Goal: Task Accomplishment & Management: Complete application form

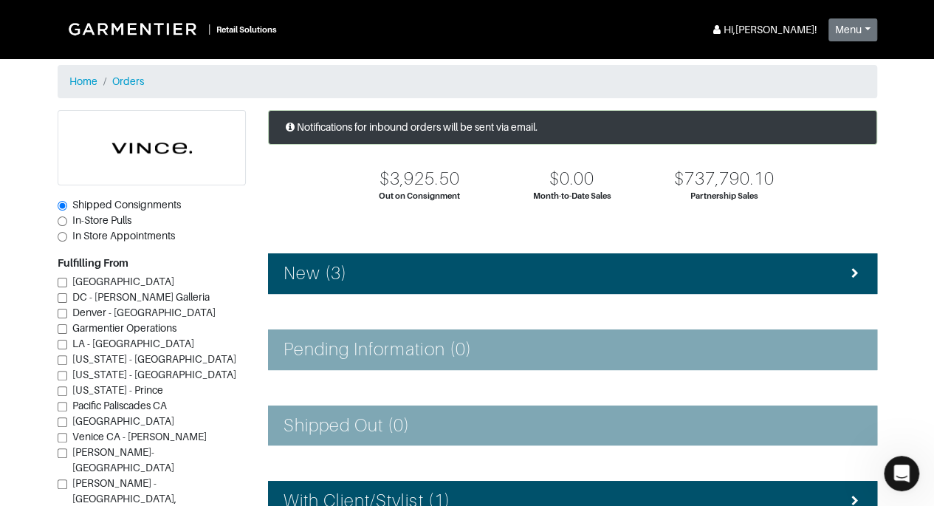
click at [606, 291] on li "New (3)" at bounding box center [572, 273] width 609 height 41
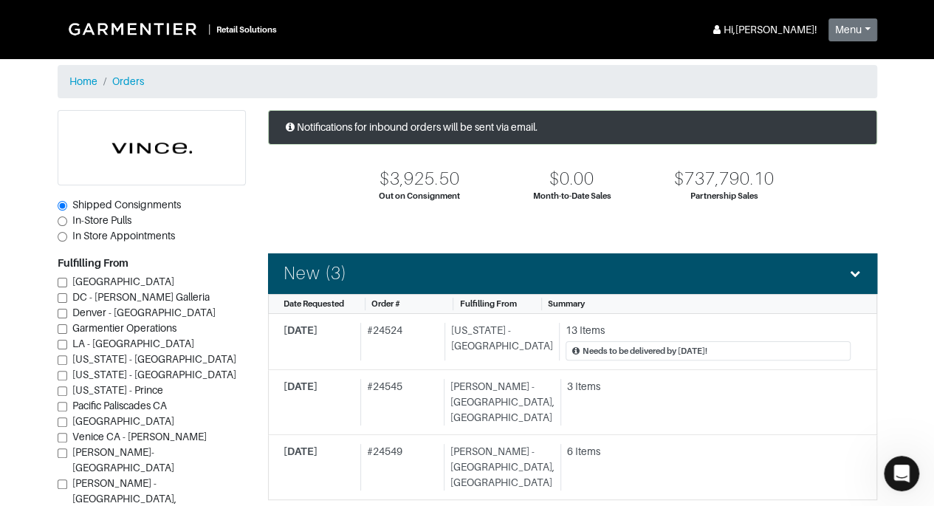
click at [923, 490] on section "| Retail Solutions Hi, [PERSON_NAME] ! Menu Home Logout Home Orders Shipped Con…" at bounding box center [467, 504] width 934 height 1009
click at [905, 470] on icon "Open Intercom Messenger" at bounding box center [900, 471] width 24 height 24
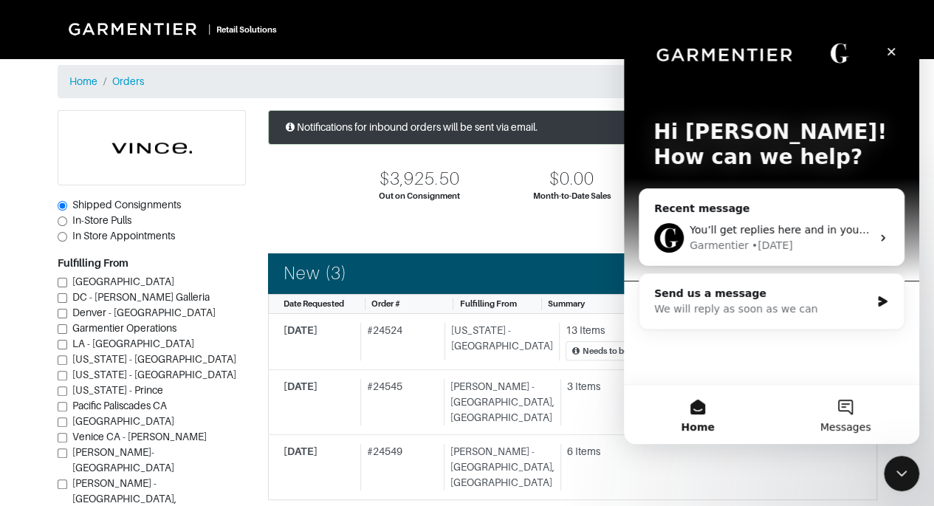
click at [846, 425] on span "Messages" at bounding box center [845, 427] width 51 height 10
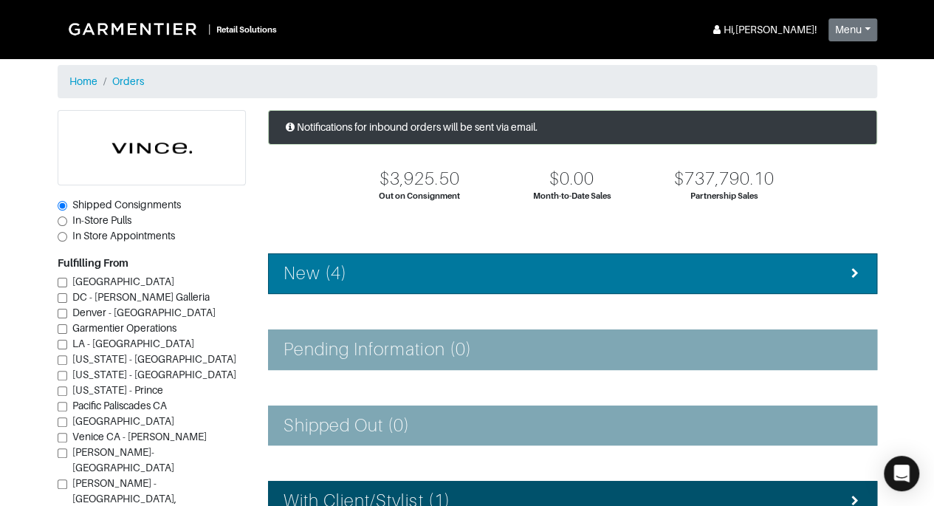
click at [832, 269] on div "New (4)" at bounding box center [573, 273] width 578 height 21
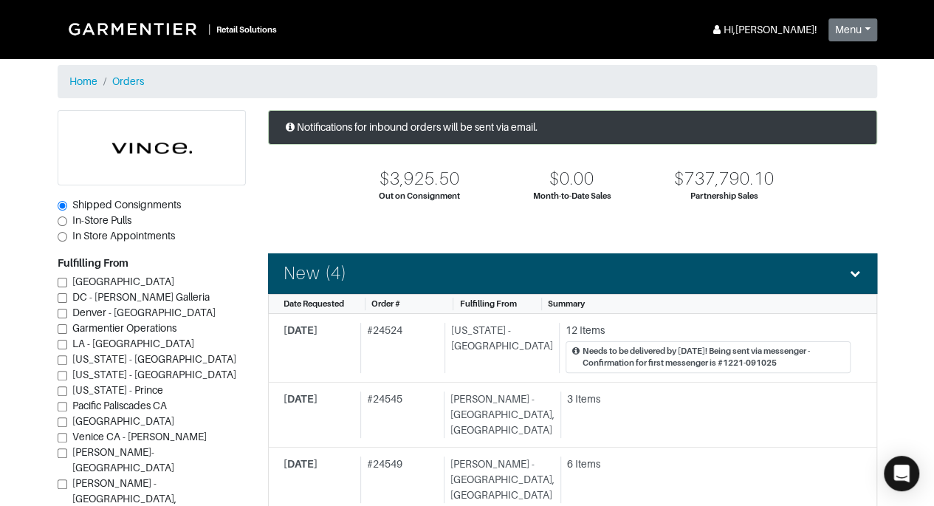
drag, startPoint x: 932, startPoint y: 210, endPoint x: 935, endPoint y: 225, distance: 15.8
click at [933, 225] on html "| Retail Solutions Hi, Vince M ! Menu Home Logout Home Orders Shipped Consignme…" at bounding box center [467, 253] width 934 height 506
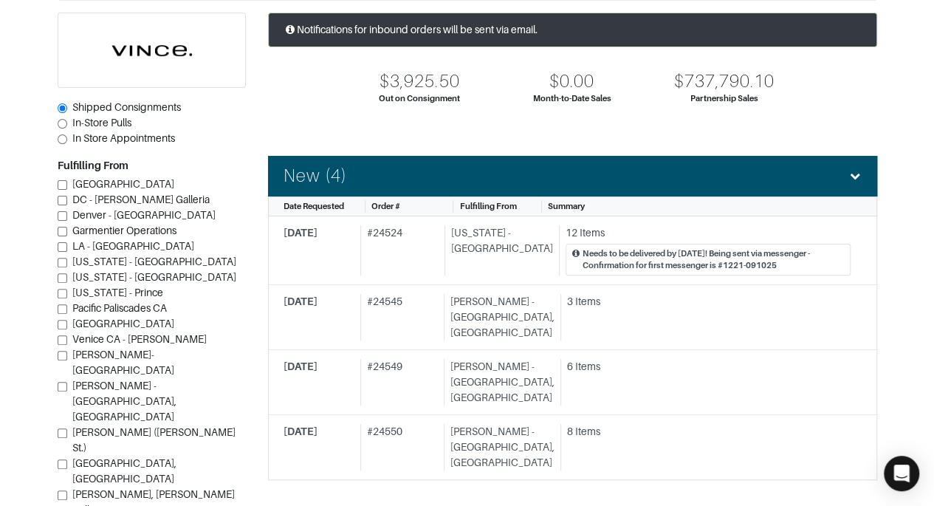
scroll to position [154, 0]
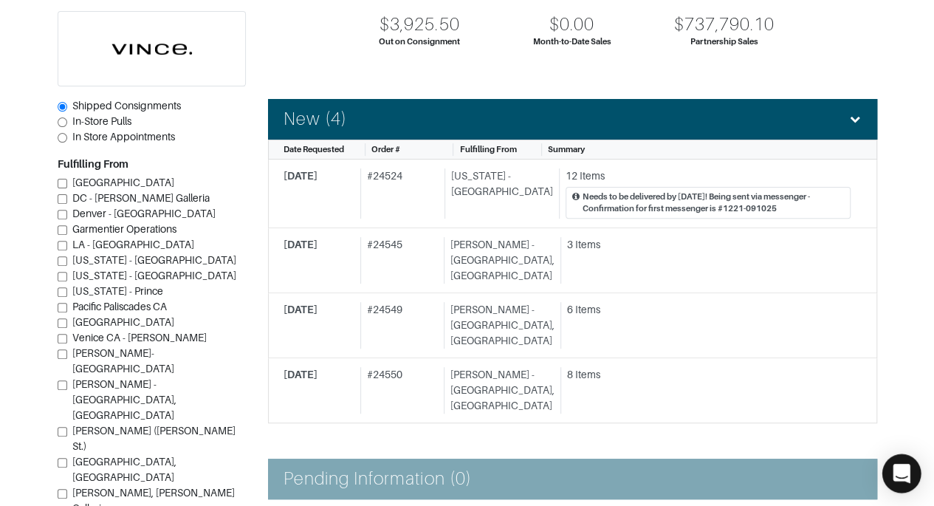
click at [905, 468] on icon "Open Intercom Messenger" at bounding box center [901, 473] width 17 height 19
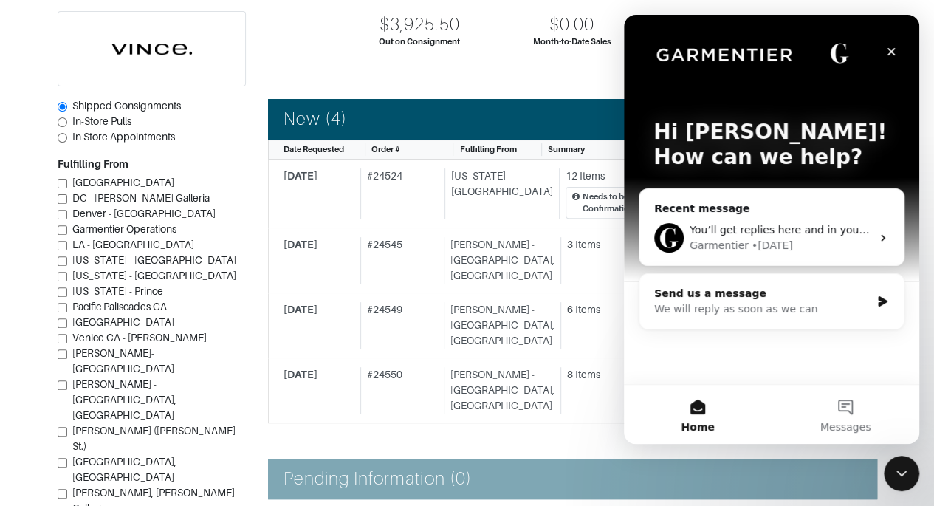
scroll to position [0, 0]
click at [843, 414] on button "Messages" at bounding box center [846, 414] width 148 height 59
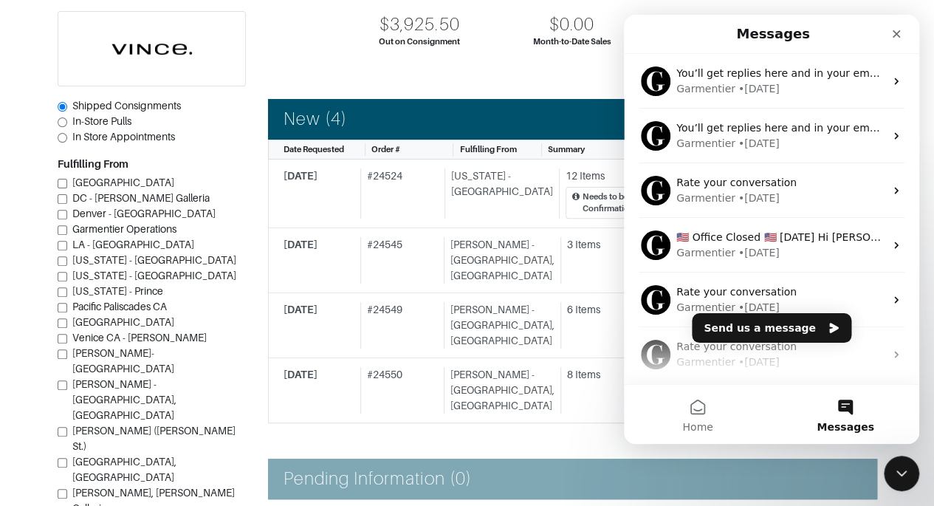
click at [281, 81] on div "Notifications for inbound orders will be sent via email. $3,925.50 Out on Consi…" at bounding box center [572, 435] width 631 height 959
click at [901, 31] on icon "Close" at bounding box center [897, 34] width 12 height 12
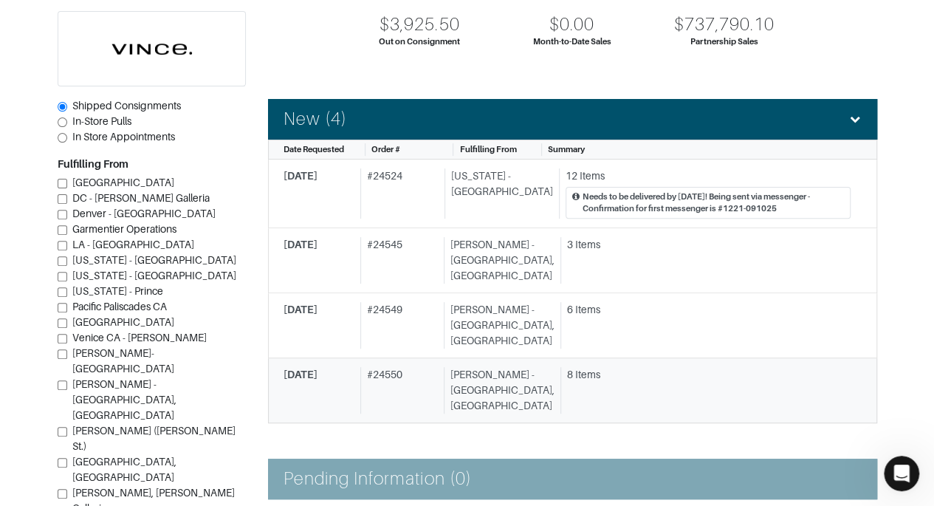
click at [659, 367] on div "8 Items" at bounding box center [709, 375] width 284 height 16
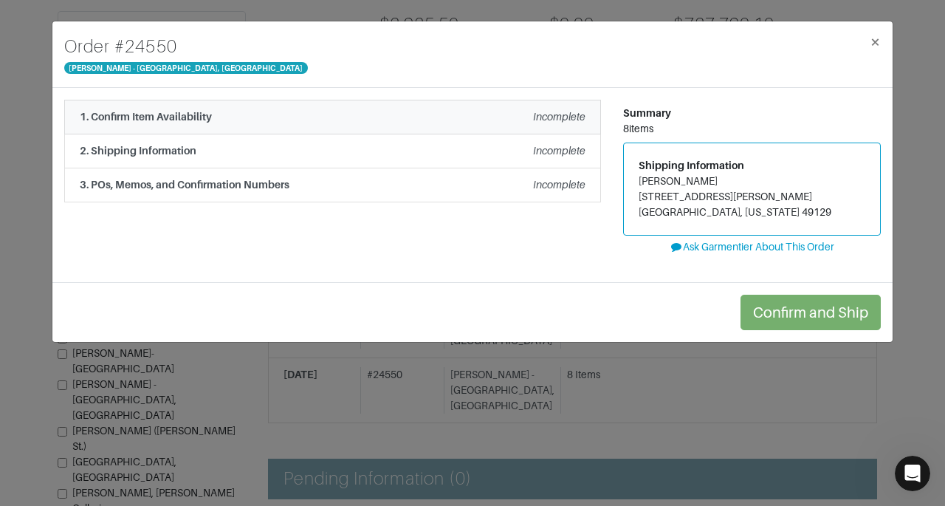
drag, startPoint x: 560, startPoint y: 114, endPoint x: 454, endPoint y: 119, distance: 105.7
click at [454, 119] on div "1. Confirm Item Availability Incomplete" at bounding box center [333, 117] width 506 height 16
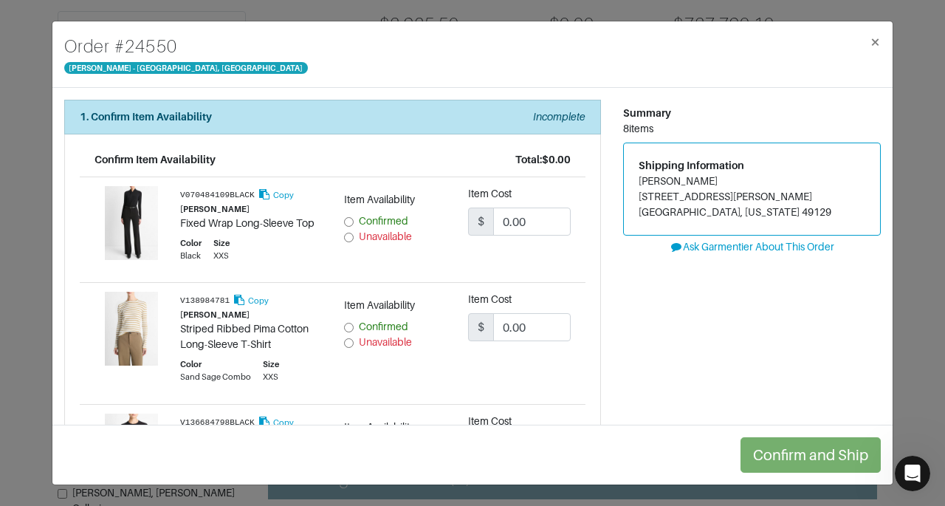
click at [362, 354] on div "Item Availability Confirmed Unavailable" at bounding box center [395, 343] width 125 height 103
click at [347, 342] on input "Unavailable" at bounding box center [349, 343] width 10 height 10
radio input "true"
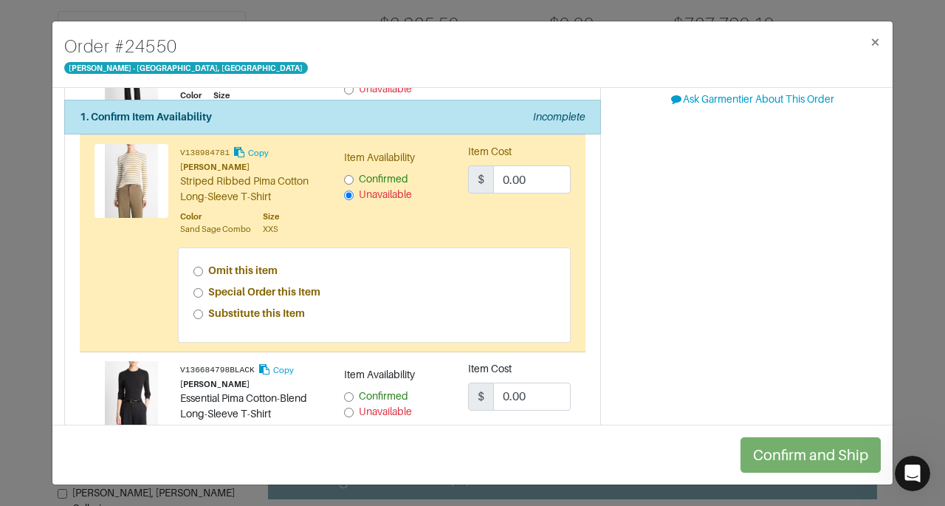
scroll to position [183, 0]
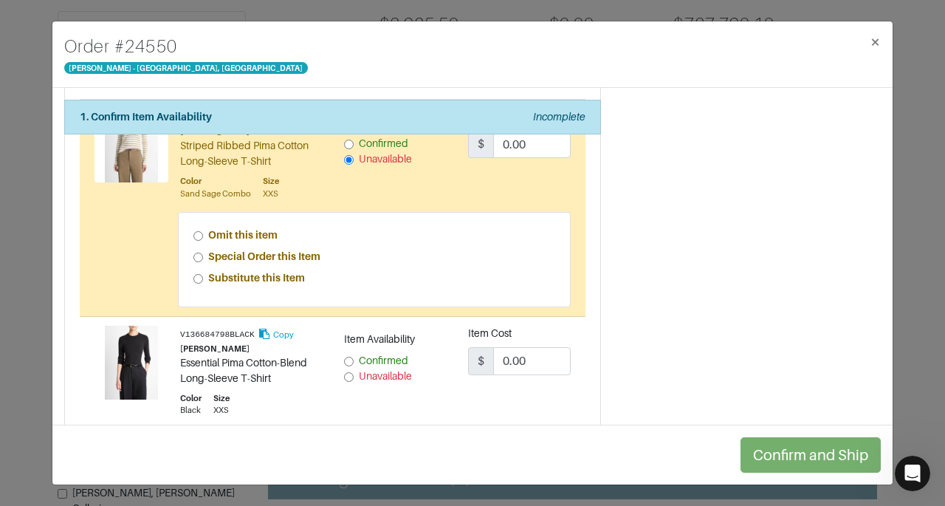
click at [204, 256] on div "Special Order this Item" at bounding box center [374, 257] width 363 height 16
click at [907, 480] on div "Open Intercom Messenger" at bounding box center [910, 471] width 49 height 49
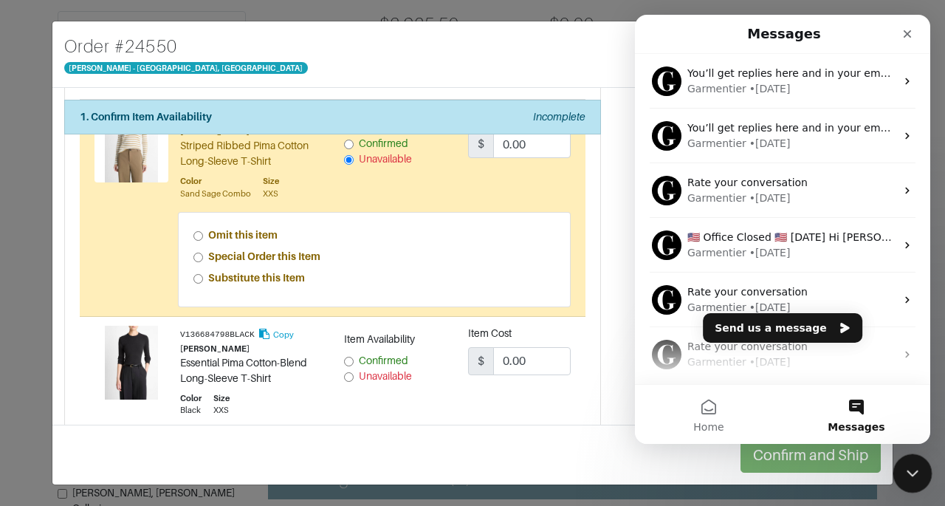
click at [907, 481] on div "Close Intercom Messenger" at bounding box center [910, 470] width 35 height 35
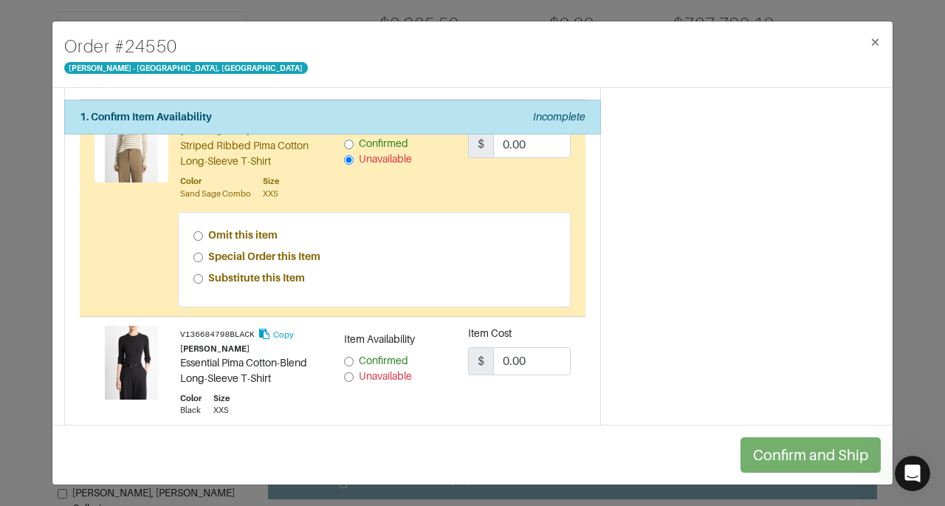
click at [191, 251] on div "Omit this item Special Order this Item Substitute this Item" at bounding box center [375, 260] width 392 height 94
click at [201, 256] on input "Special Order this Item" at bounding box center [198, 258] width 10 height 10
radio input "true"
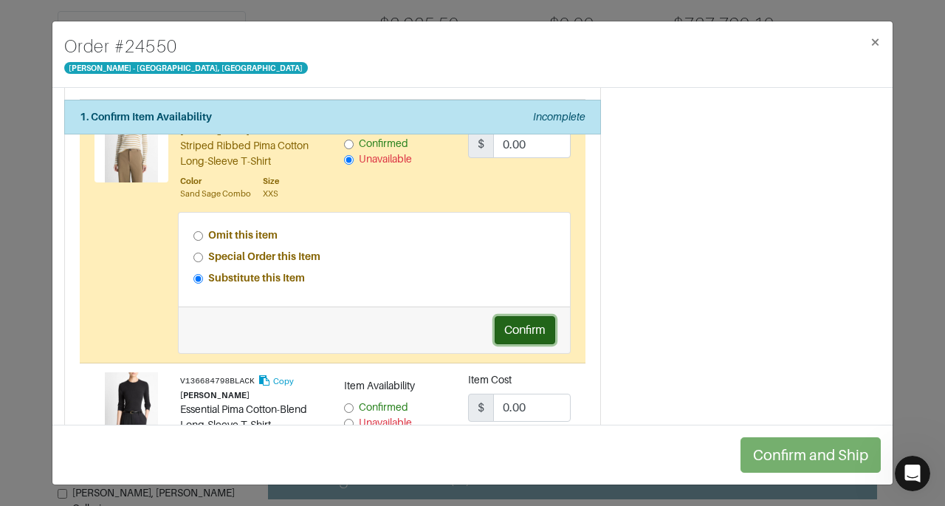
click at [518, 329] on button "Confirm" at bounding box center [525, 330] width 61 height 28
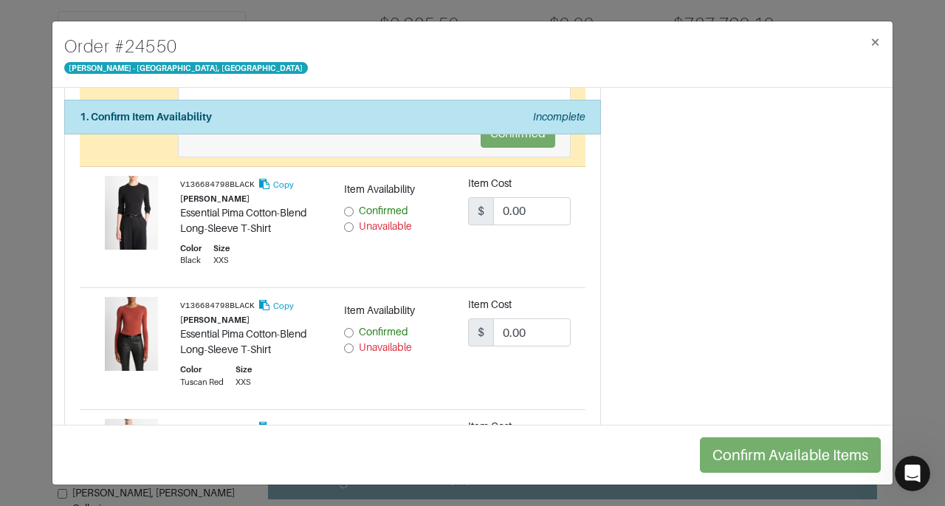
scroll to position [388, 0]
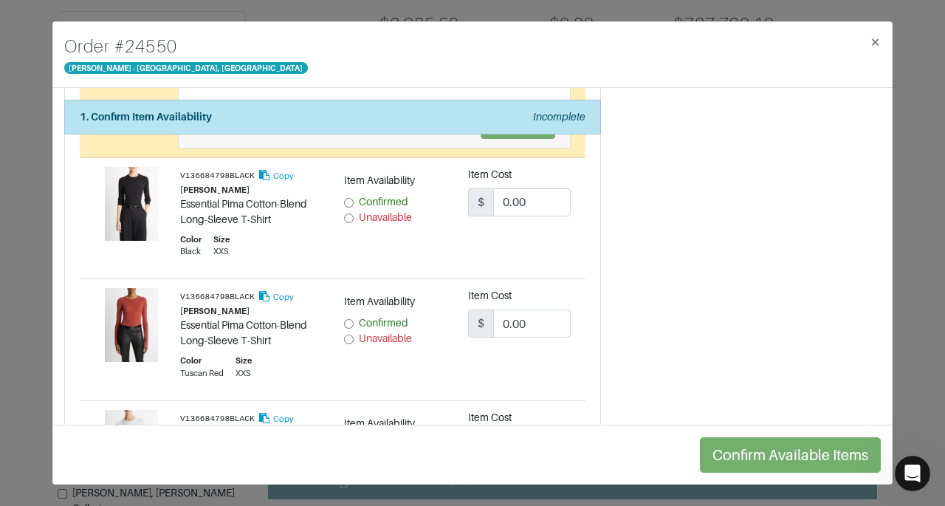
click at [344, 213] on input "Unavailable" at bounding box center [349, 218] width 10 height 10
radio input "true"
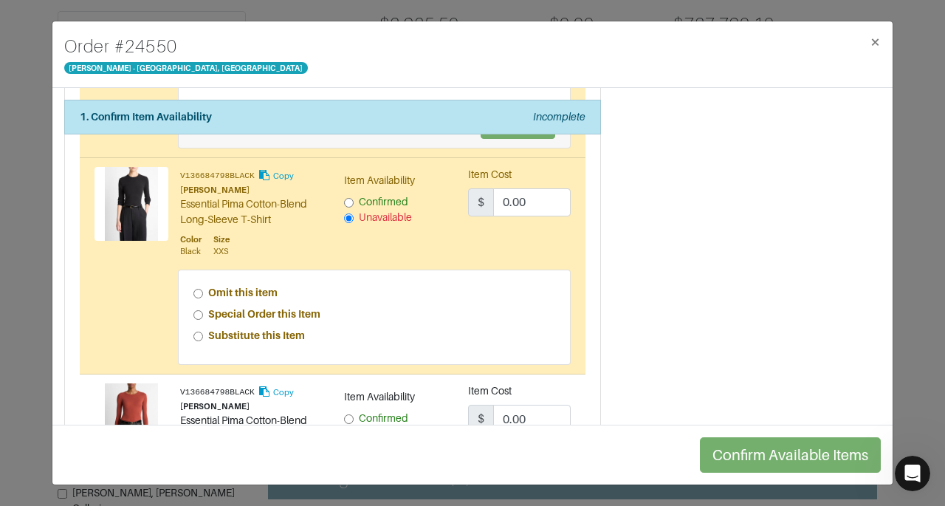
click at [193, 310] on input "Special Order this Item" at bounding box center [198, 315] width 10 height 10
radio input "true"
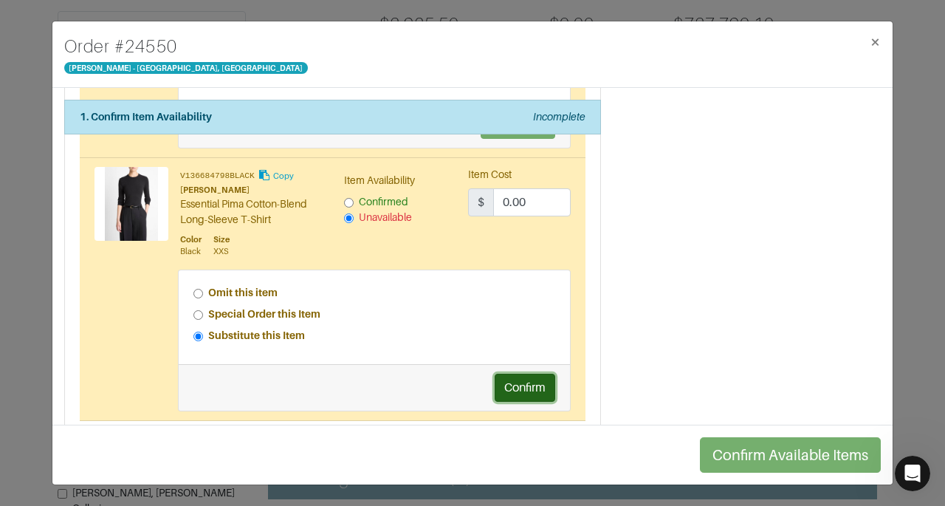
click at [522, 377] on button "Confirm" at bounding box center [525, 388] width 61 height 28
click at [693, 280] on div "Summary 8 items Shipping Information Lynette Neumann 15688 Locke Road Union Pie…" at bounding box center [752, 452] width 280 height 1483
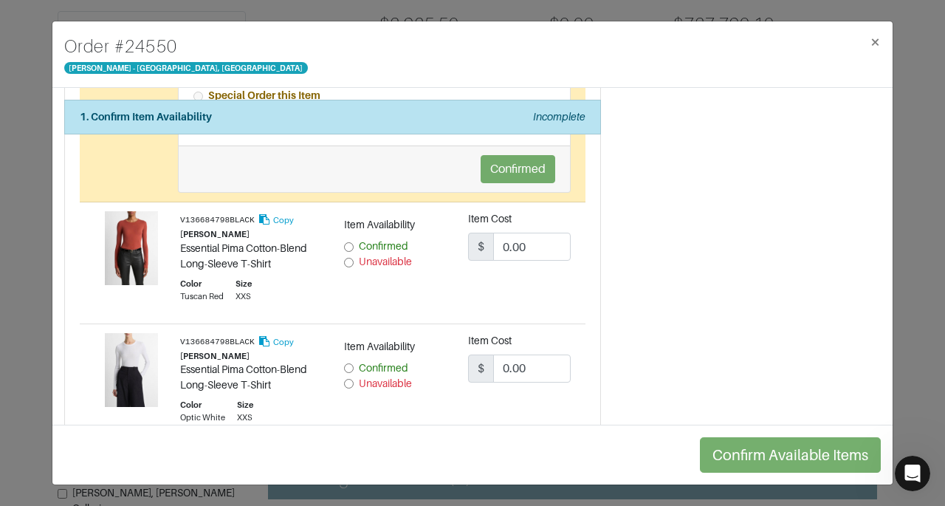
scroll to position [605, 0]
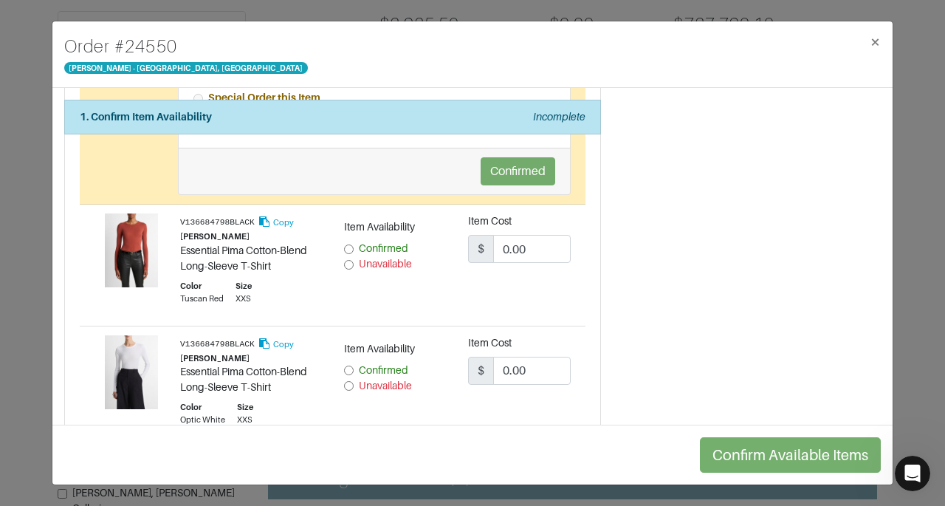
click at [344, 260] on input "Unavailable" at bounding box center [349, 265] width 10 height 10
radio input "true"
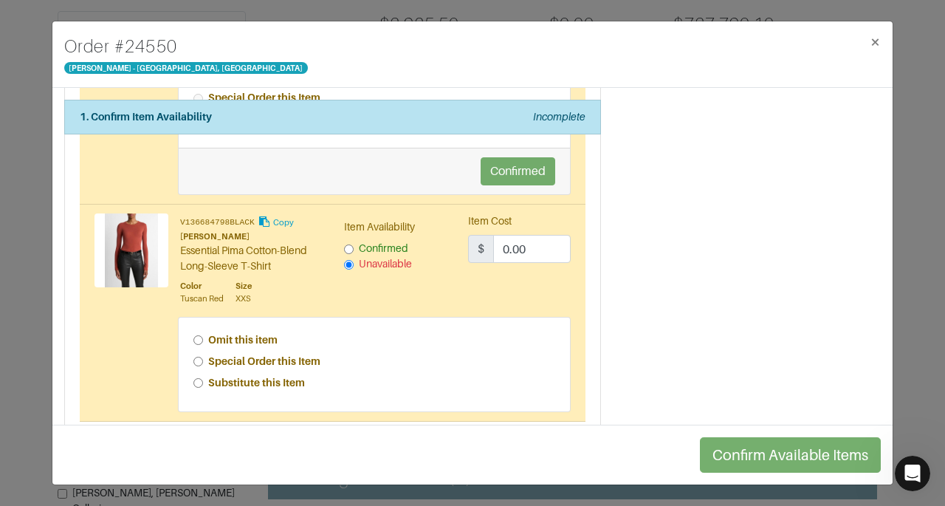
click at [198, 357] on input "Special Order this Item" at bounding box center [198, 362] width 10 height 10
radio input "true"
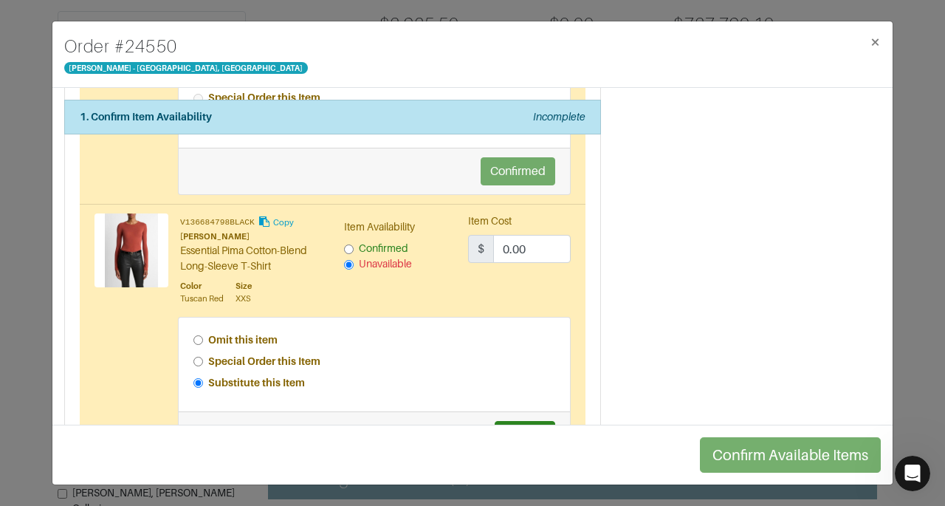
click at [675, 309] on div "Summary 8 items Shipping Information Lynette Neumann 15688 Locke Road Union Pie…" at bounding box center [752, 307] width 280 height 1625
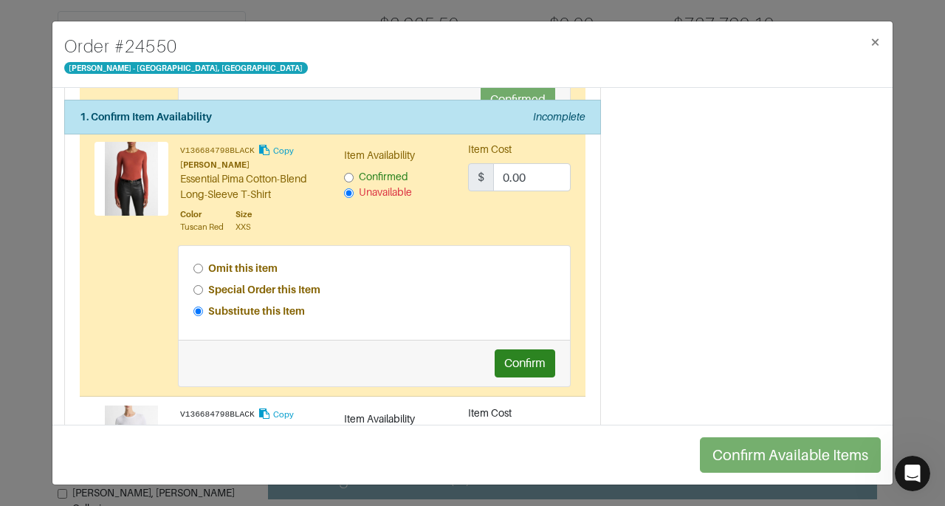
scroll to position [716, 0]
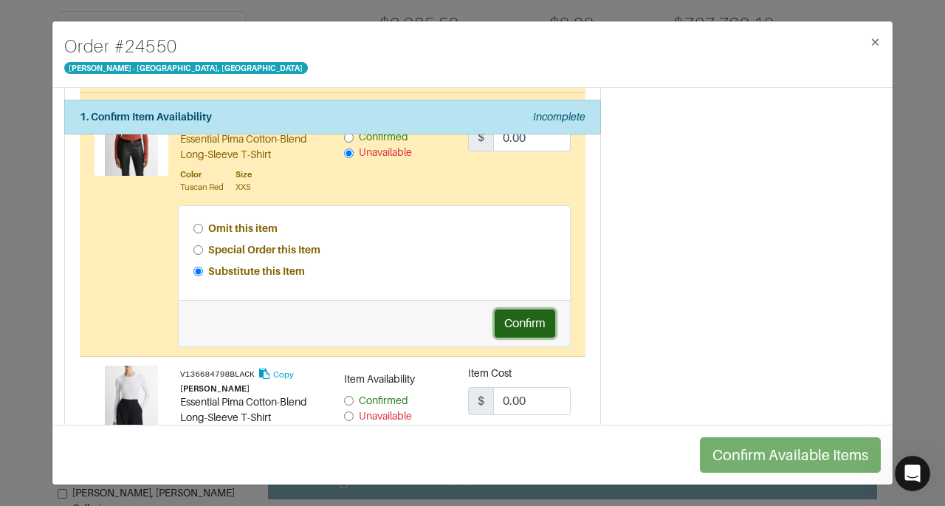
click at [511, 312] on button "Confirm" at bounding box center [525, 323] width 61 height 28
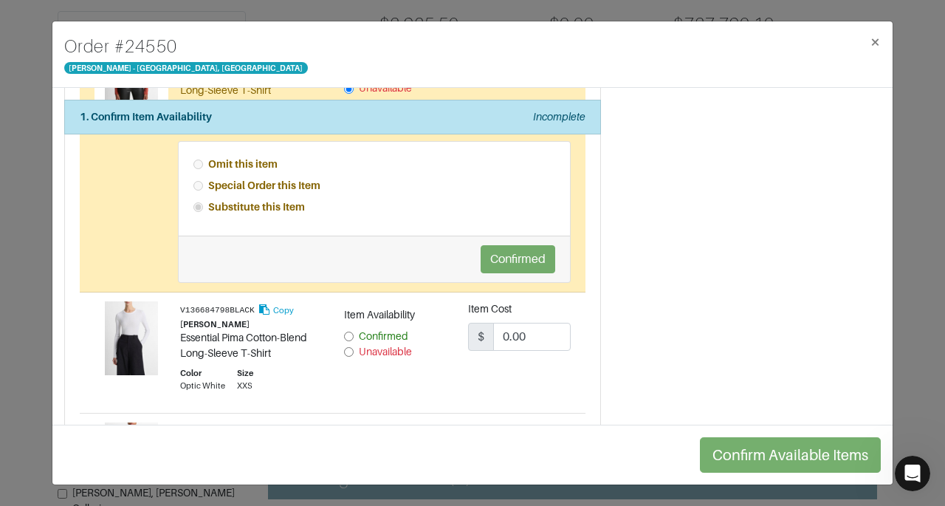
scroll to position [873, 0]
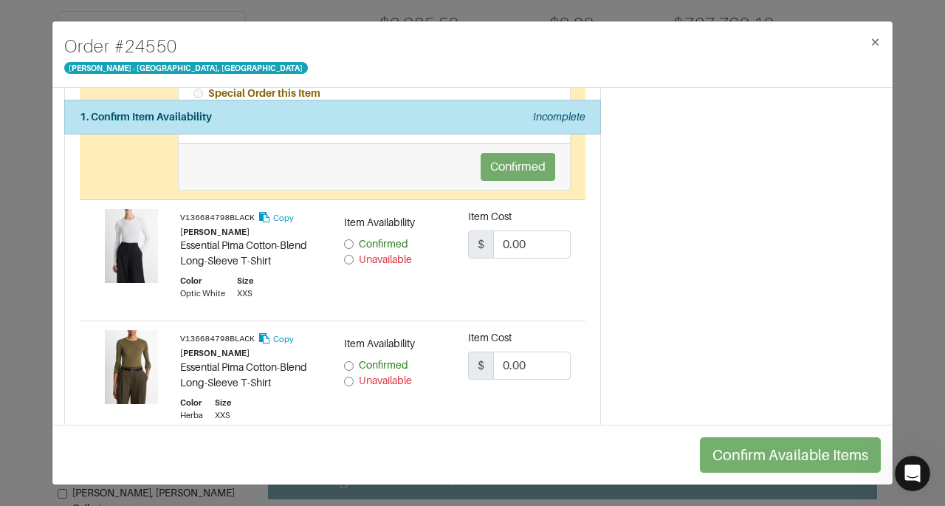
click at [387, 258] on span "Unavailable" at bounding box center [385, 259] width 53 height 12
click at [354, 258] on input "Unavailable" at bounding box center [349, 260] width 10 height 10
radio input "true"
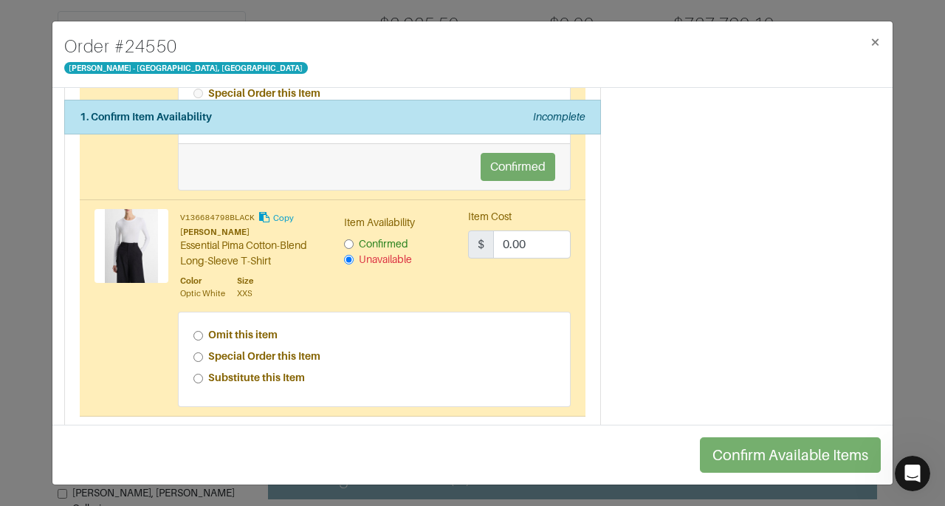
click at [287, 350] on strong "Special Order this Item" at bounding box center [264, 356] width 112 height 12
click at [203, 352] on input "Special Order this Item" at bounding box center [198, 357] width 10 height 10
radio input "true"
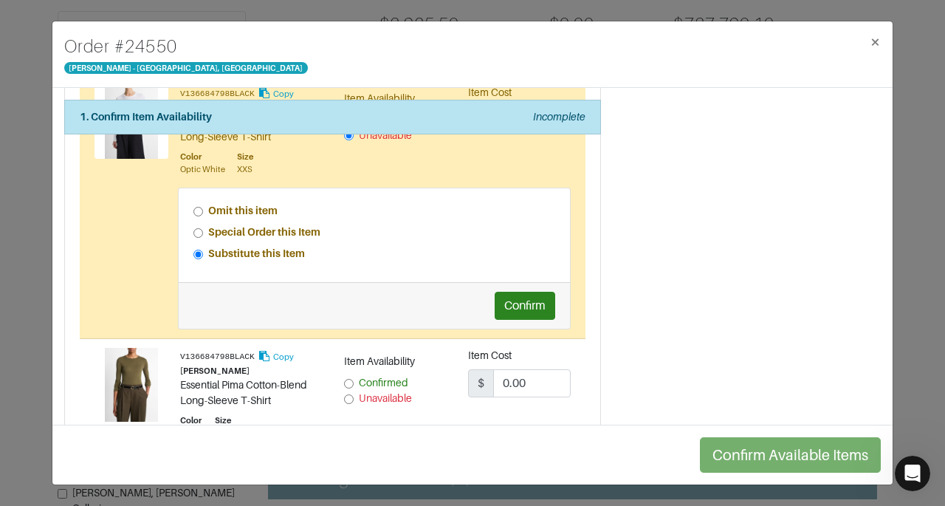
scroll to position [1000, 0]
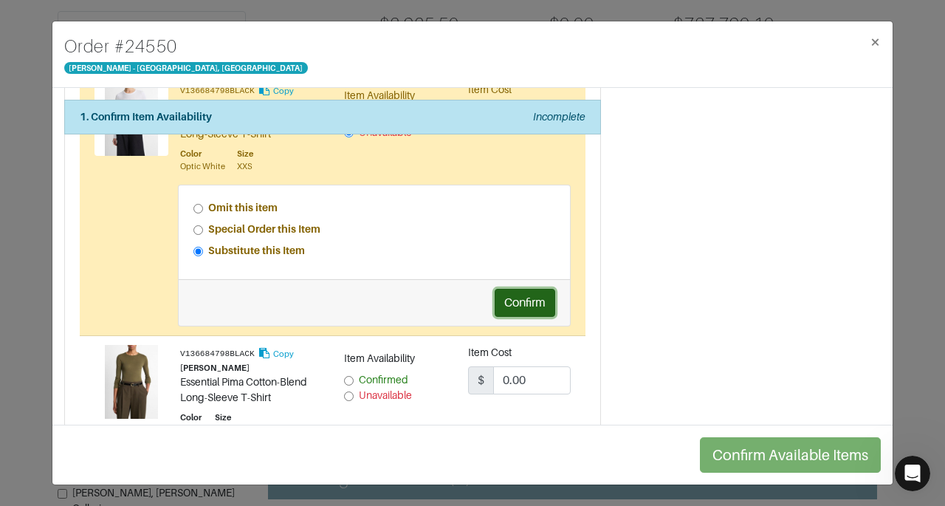
click at [535, 294] on button "Confirm" at bounding box center [525, 303] width 61 height 28
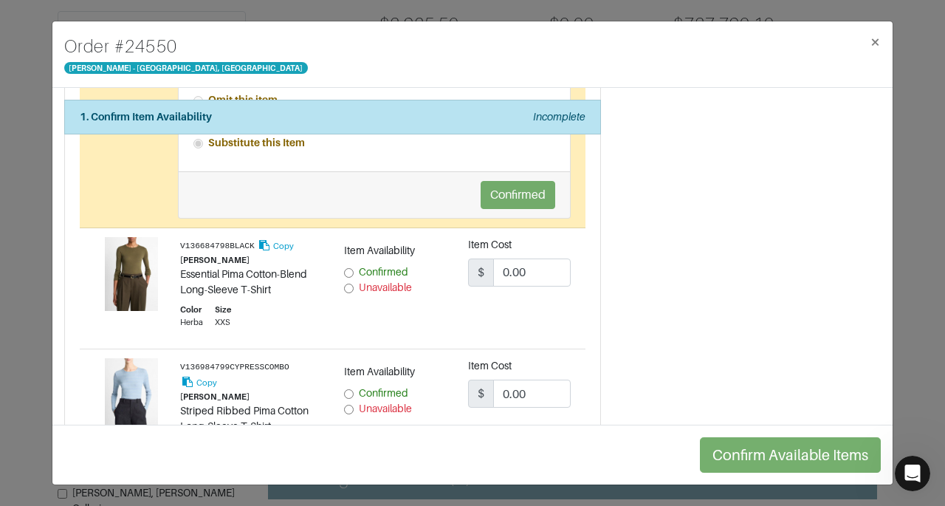
scroll to position [1132, 0]
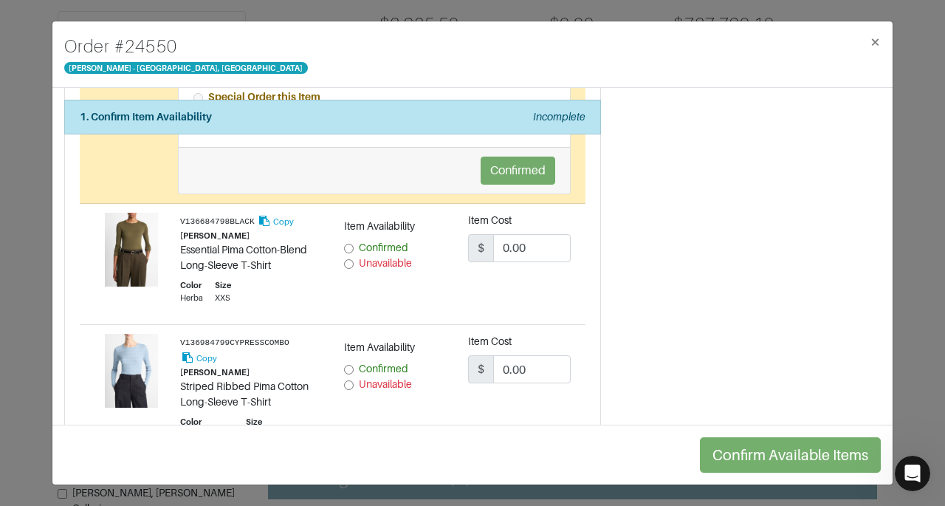
click at [344, 259] on input "Unavailable" at bounding box center [349, 264] width 10 height 10
radio input "true"
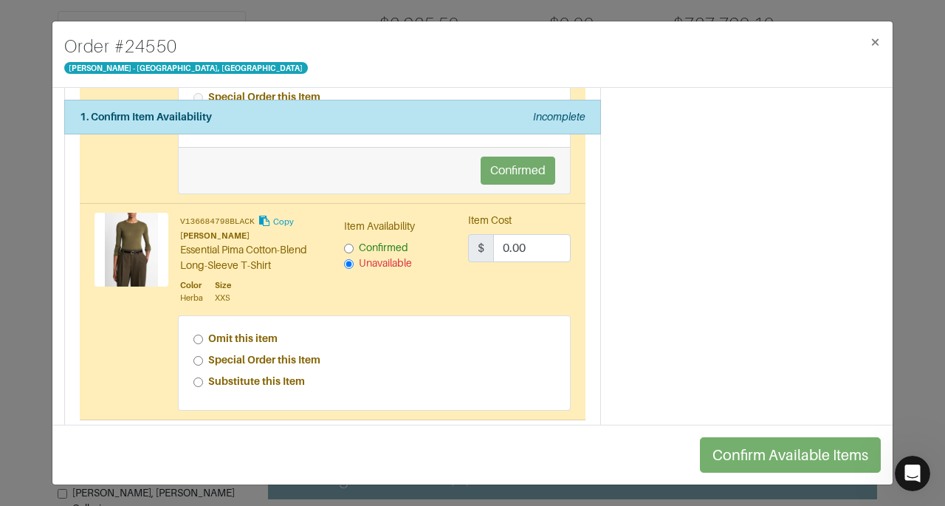
click at [222, 354] on strong "Special Order this Item" at bounding box center [264, 360] width 112 height 12
click at [203, 356] on input "Special Order this Item" at bounding box center [198, 361] width 10 height 10
radio input "true"
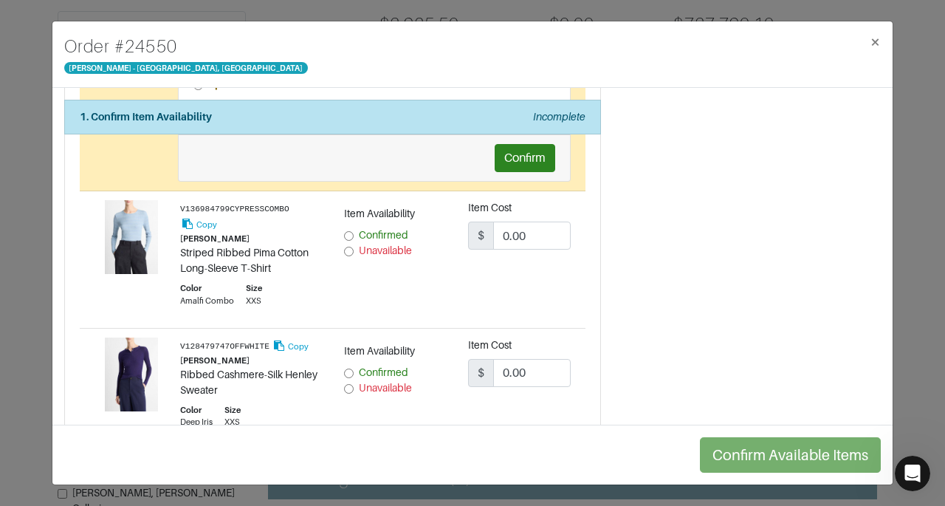
scroll to position [1389, 0]
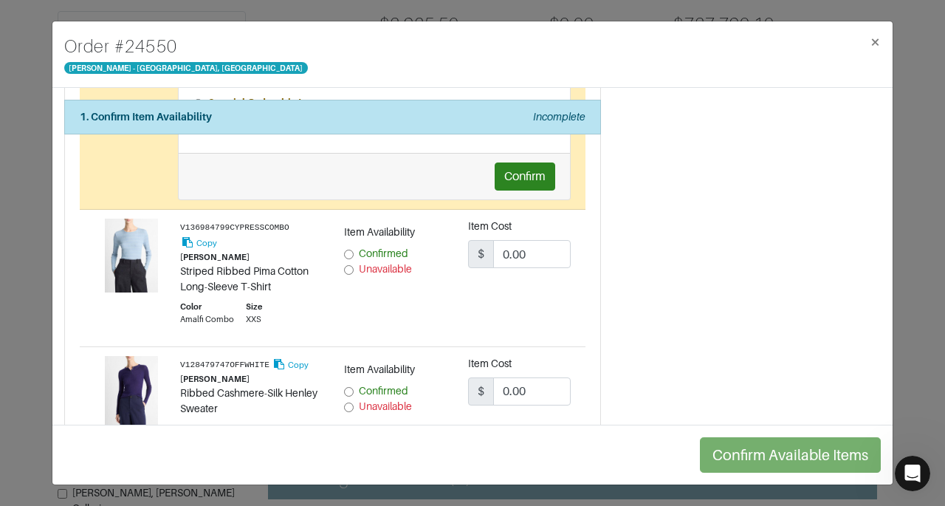
click at [347, 265] on input "Unavailable" at bounding box center [349, 270] width 10 height 10
radio input "true"
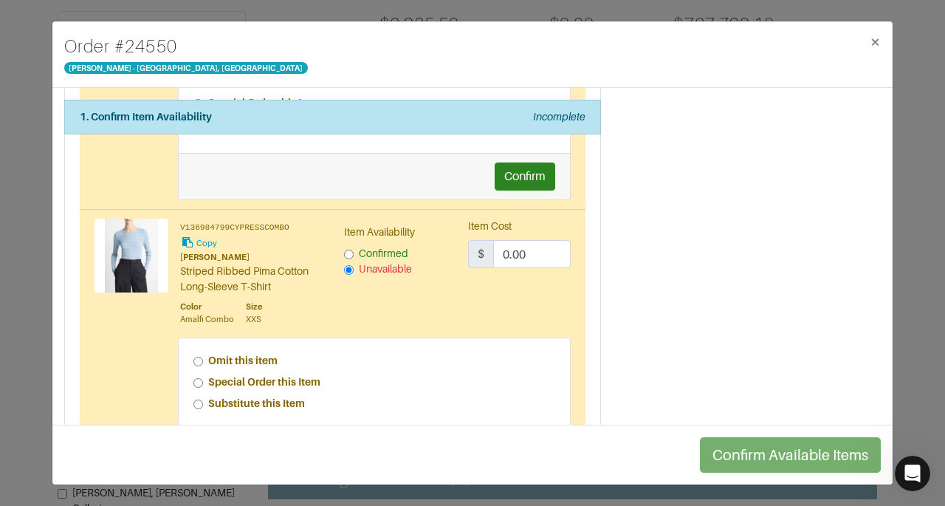
click at [198, 378] on input "Special Order this Item" at bounding box center [198, 383] width 10 height 10
radio input "true"
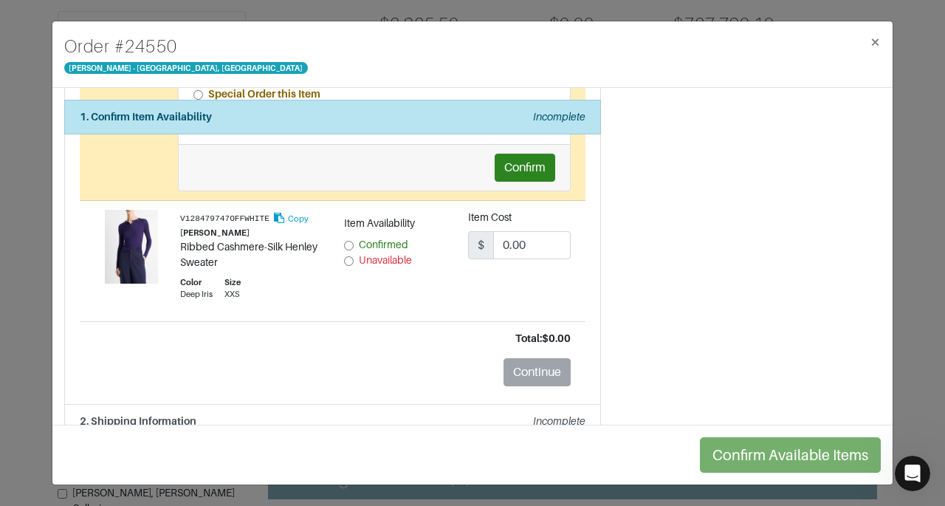
scroll to position [1693, 0]
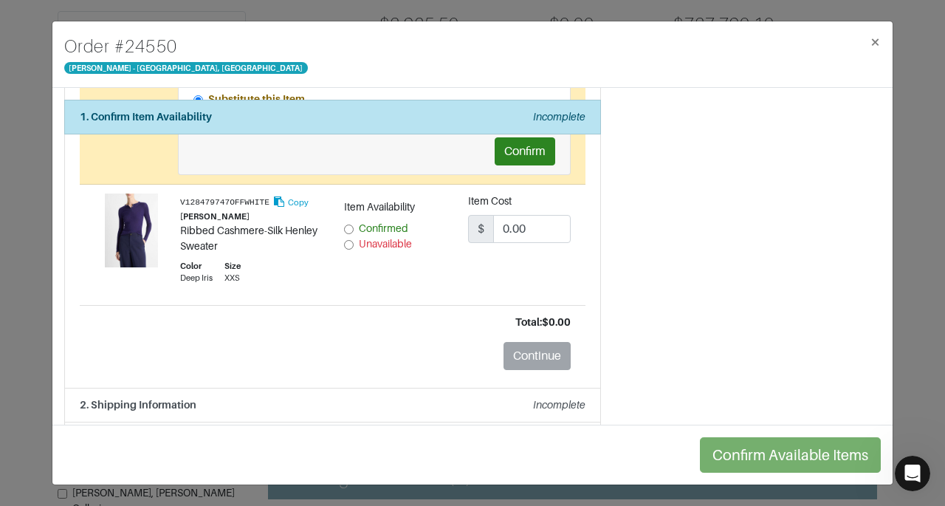
click at [346, 240] on input "Unavailable" at bounding box center [349, 245] width 10 height 10
radio input "true"
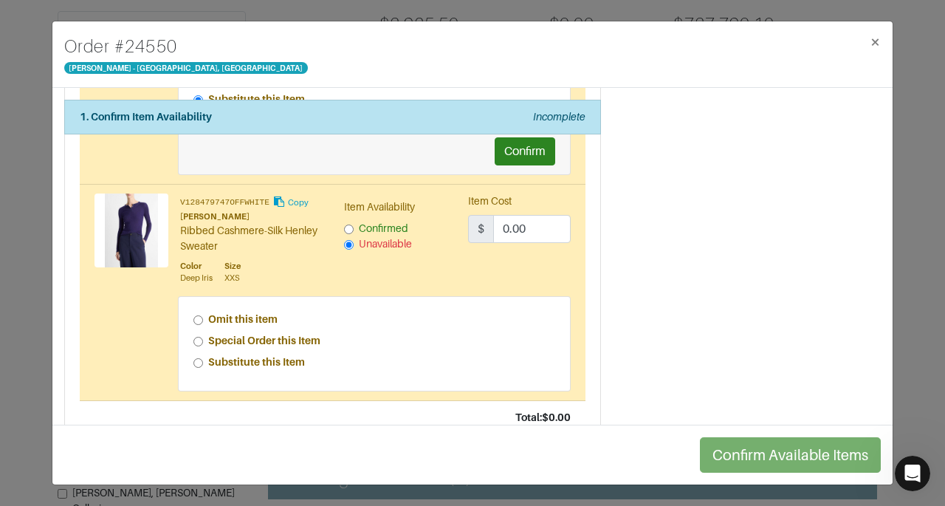
click at [197, 337] on input "Special Order this Item" at bounding box center [198, 342] width 10 height 10
radio input "true"
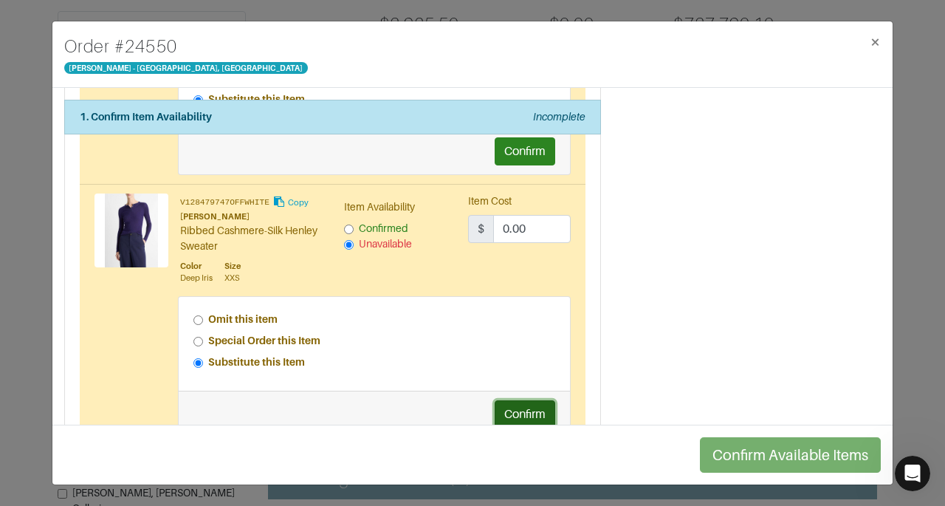
click at [545, 402] on button "Confirm" at bounding box center [525, 414] width 61 height 28
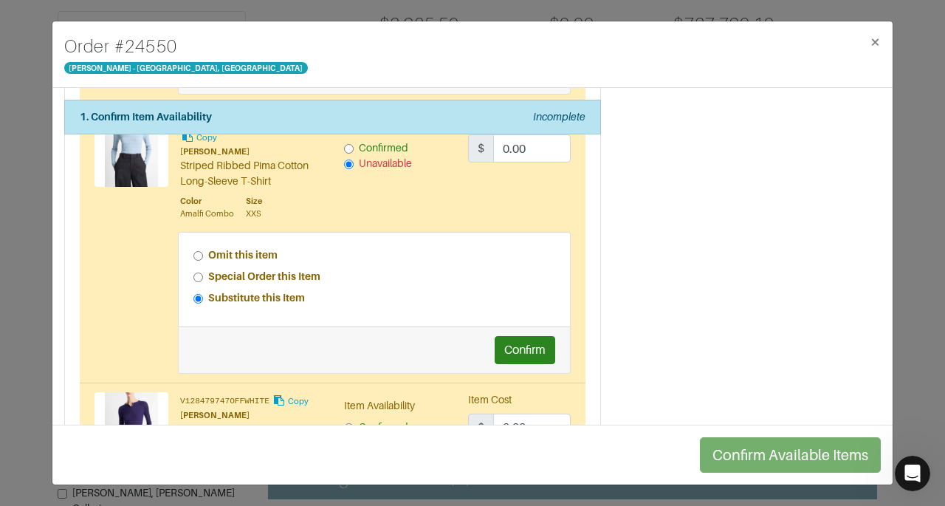
scroll to position [1520, 0]
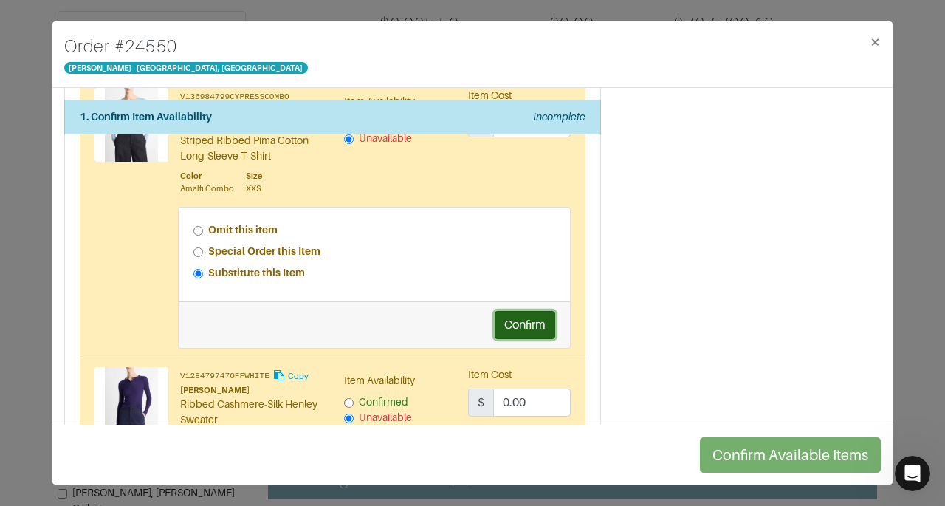
click at [508, 315] on button "Confirm" at bounding box center [525, 325] width 61 height 28
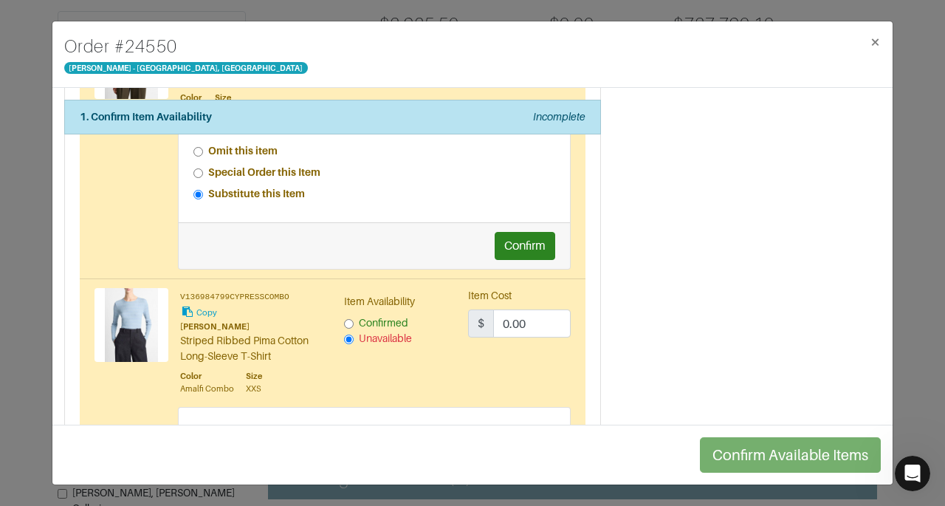
scroll to position [1292, 0]
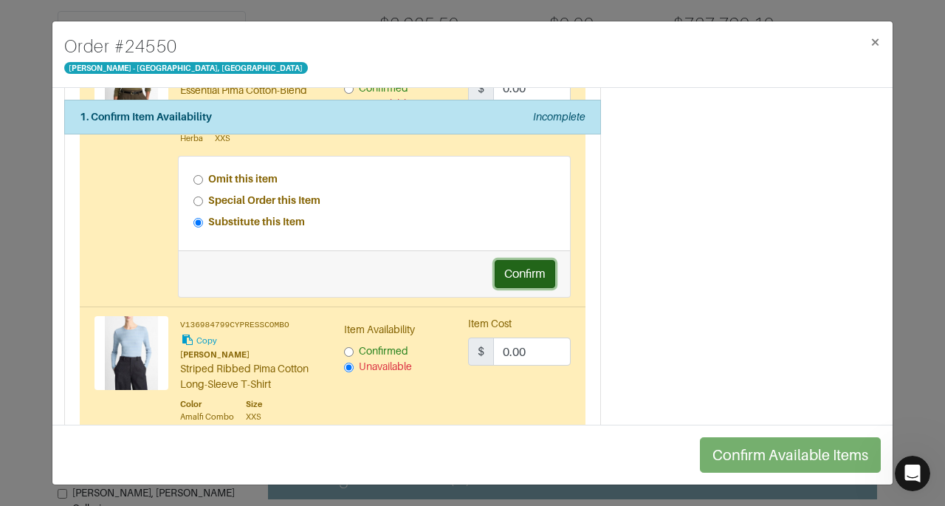
click at [505, 263] on button "Confirm" at bounding box center [525, 274] width 61 height 28
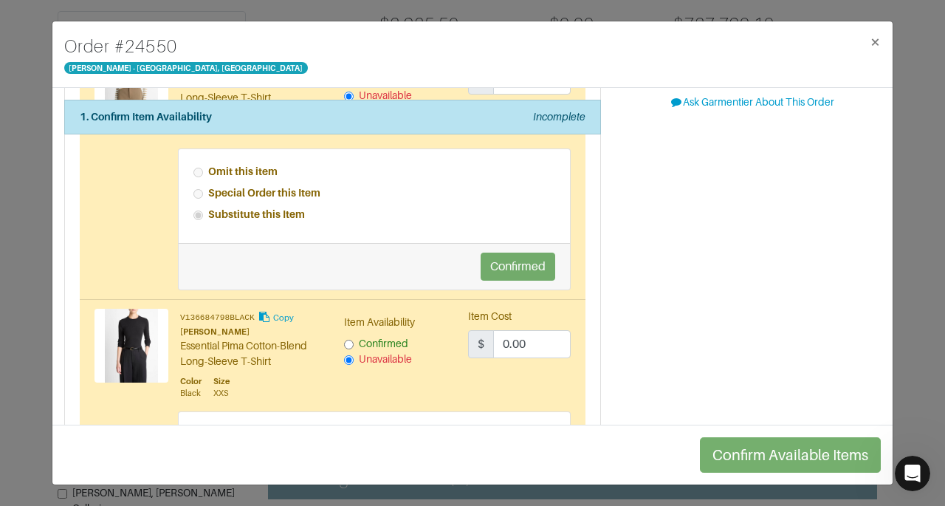
scroll to position [0, 0]
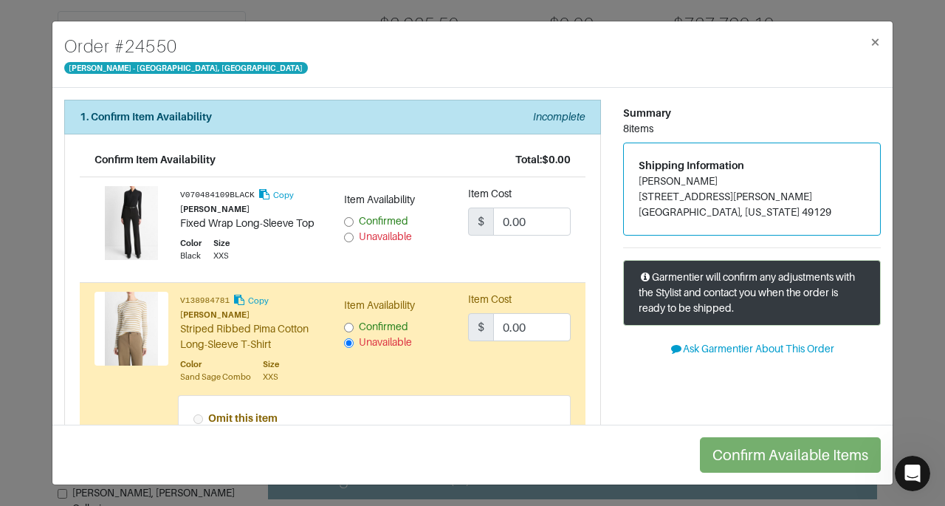
click at [344, 235] on input "Unavailable" at bounding box center [349, 238] width 10 height 10
radio input "true"
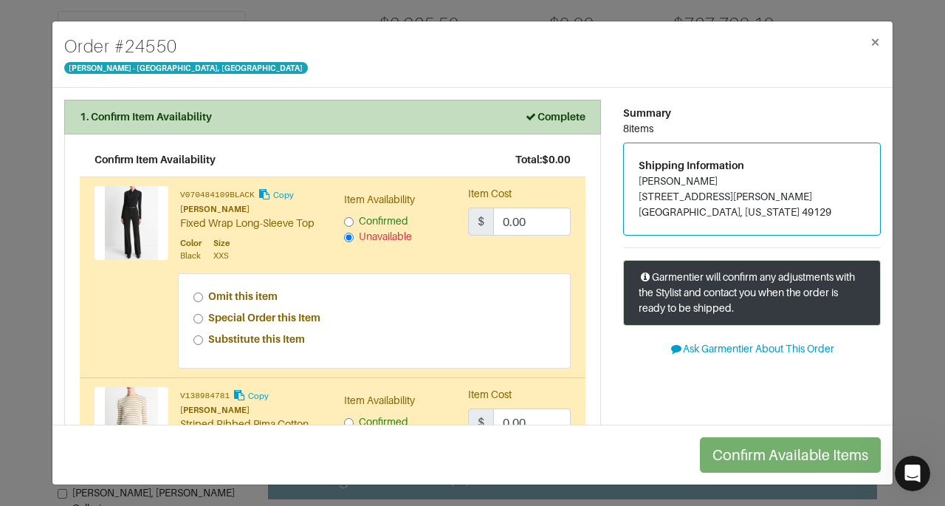
click at [289, 315] on strong "Special Order this Item" at bounding box center [264, 318] width 112 height 12
click at [203, 315] on input "Special Order this Item" at bounding box center [198, 319] width 10 height 10
radio input "true"
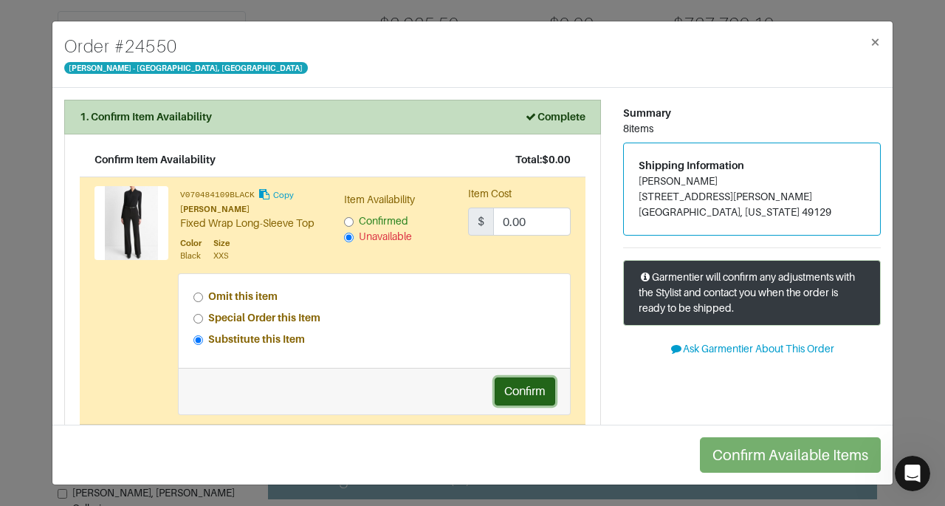
click at [495, 387] on button "Confirm" at bounding box center [525, 391] width 61 height 28
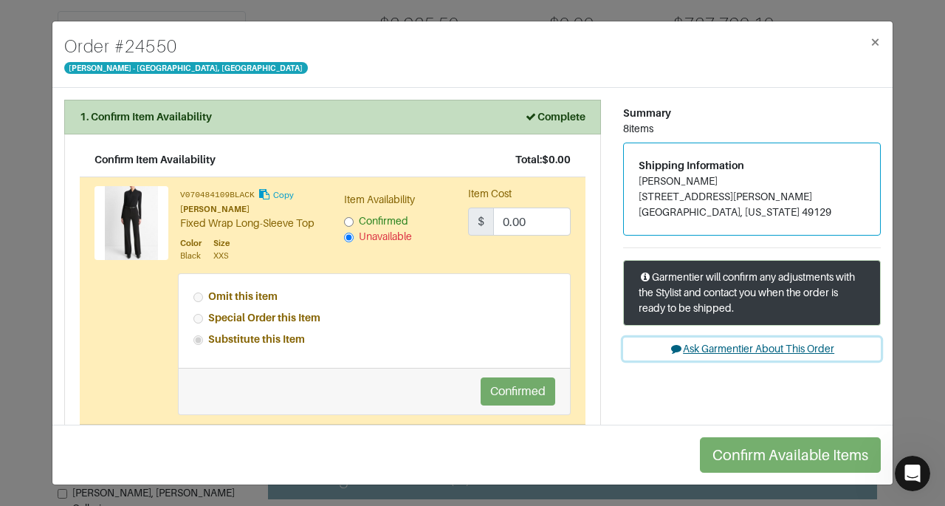
click at [705, 348] on button "Ask Garmentier About This Order" at bounding box center [752, 348] width 258 height 23
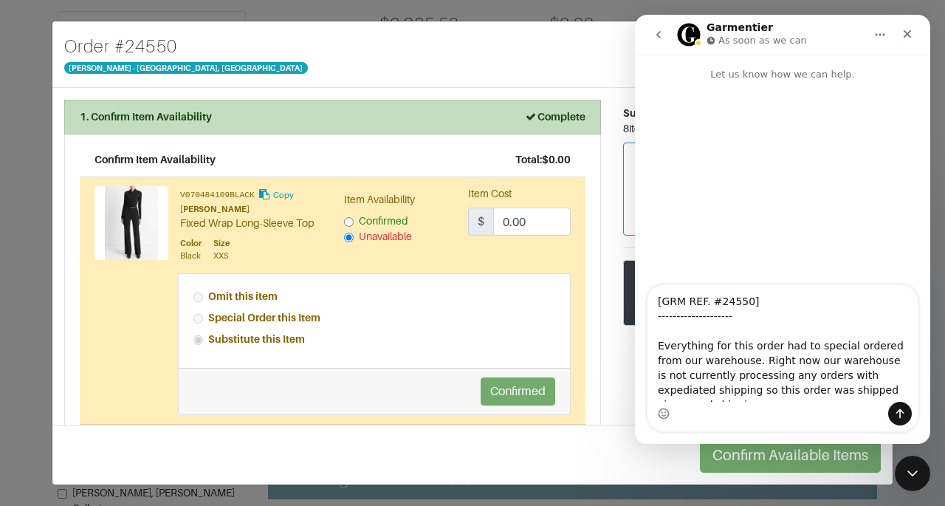
type textarea "[GRM REF. #24550] -------------------- Everything for this order had to special…"
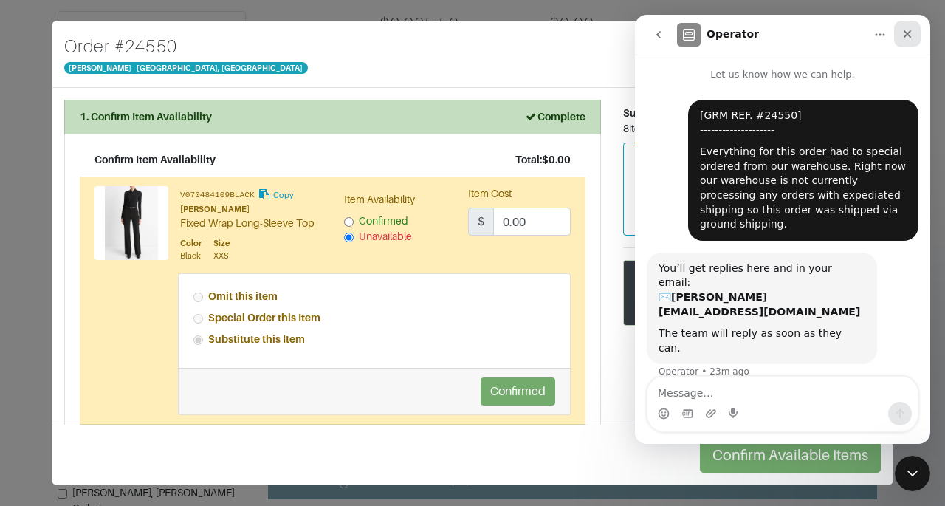
click at [911, 38] on icon "Close" at bounding box center [908, 34] width 12 height 12
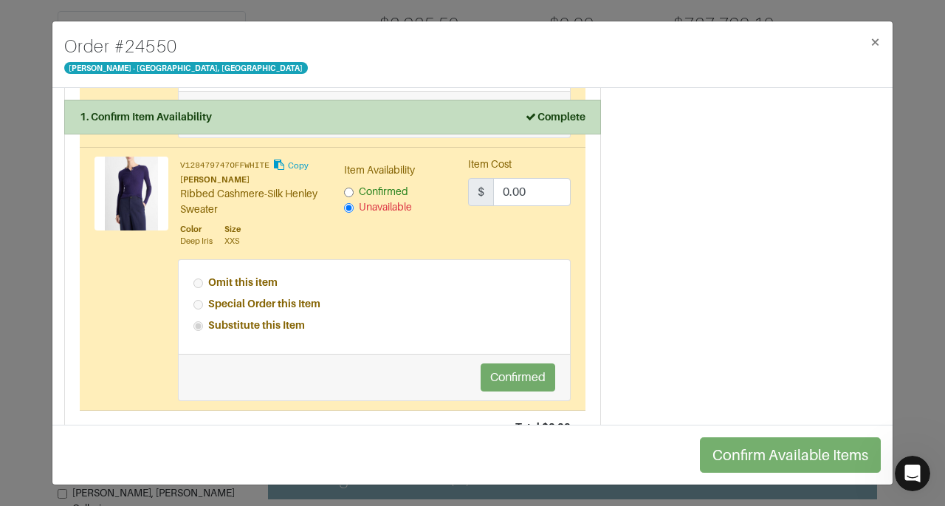
scroll to position [2003, 0]
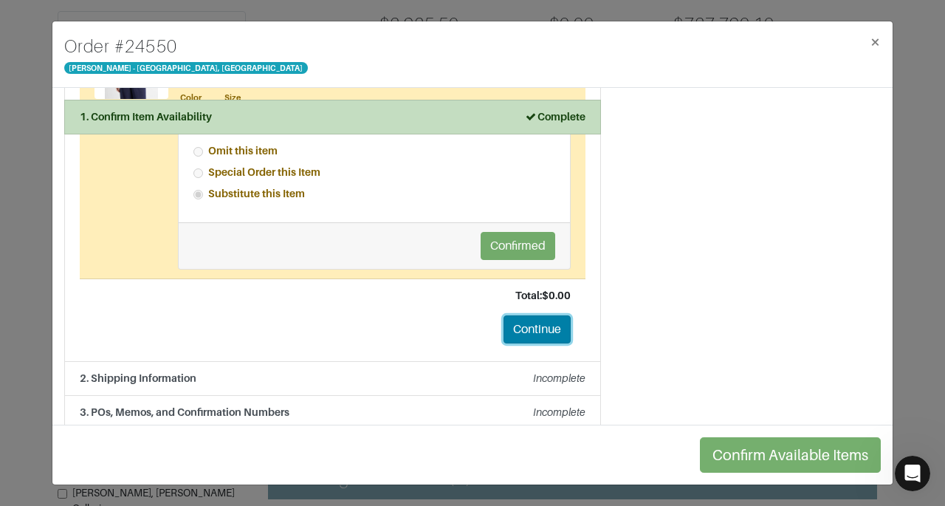
click at [541, 315] on button "Continue" at bounding box center [537, 329] width 67 height 28
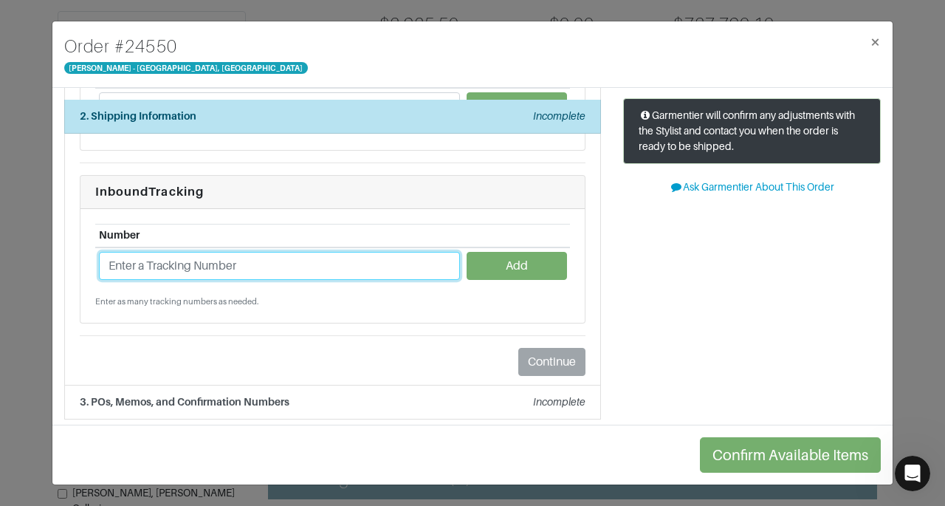
click at [371, 261] on input "text" at bounding box center [279, 266] width 361 height 28
type input "1ZJ22C66713174054"
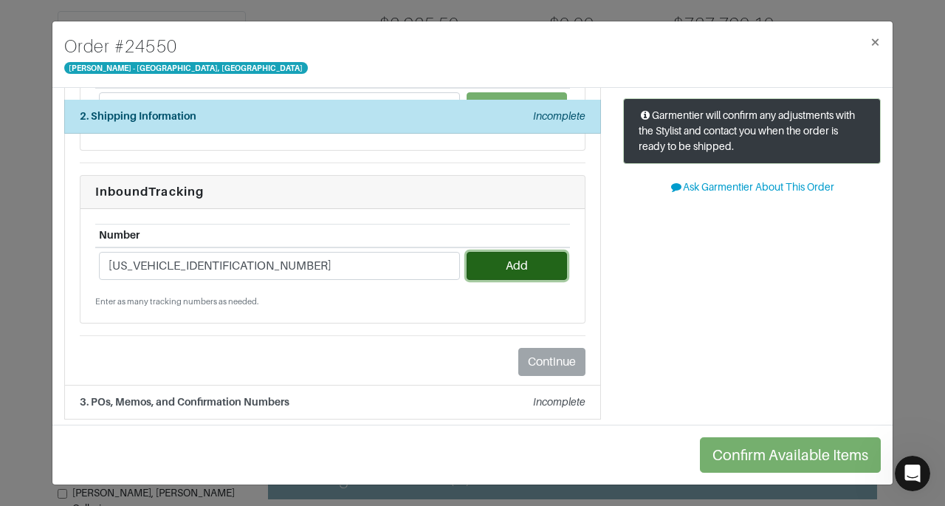
click at [527, 265] on button "Add" at bounding box center [517, 266] width 100 height 28
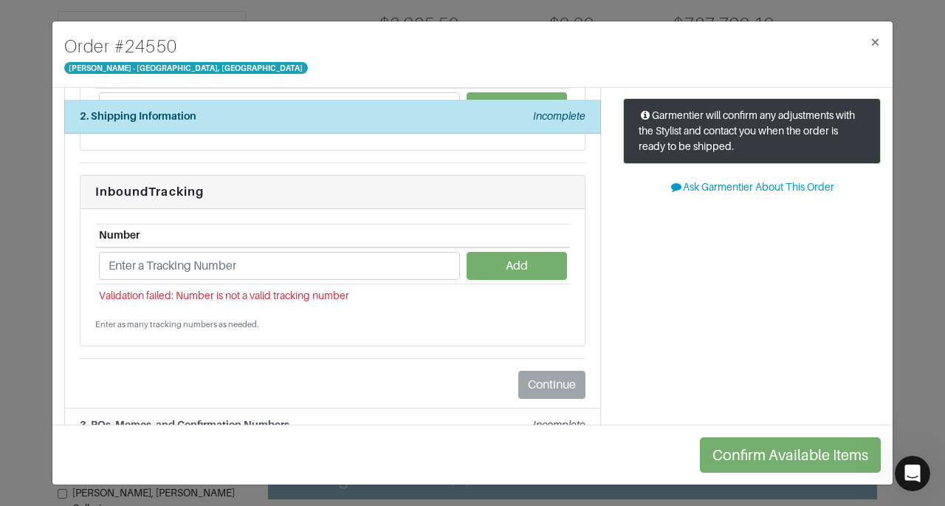
click at [334, 284] on td "Validation failed: Number is not a valid tracking number" at bounding box center [332, 295] width 475 height 23
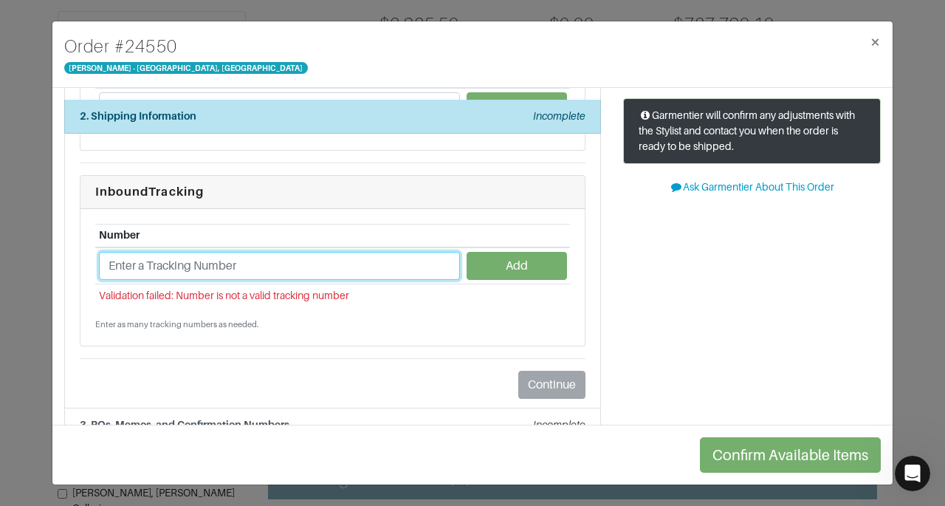
click at [334, 268] on input "text" at bounding box center [279, 266] width 361 height 28
type input "1ZJ22C668713174054"
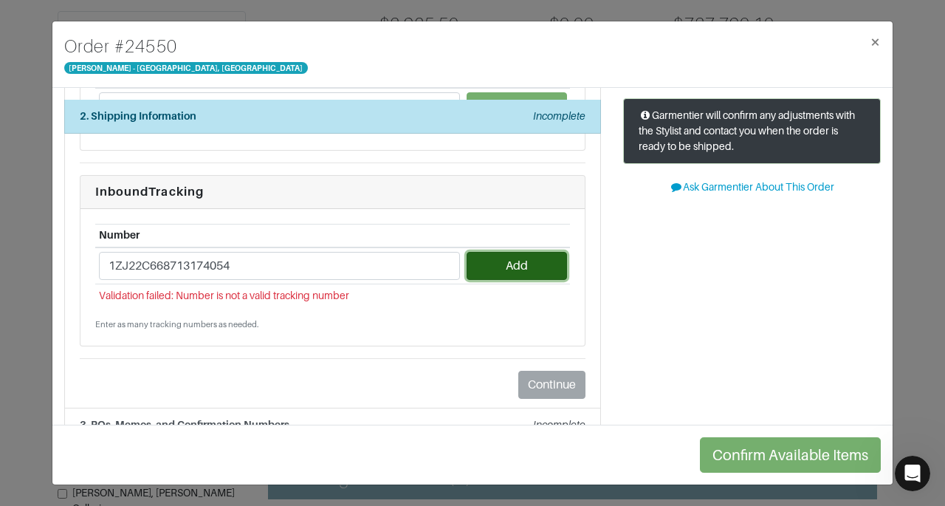
click at [500, 257] on button "Add" at bounding box center [517, 266] width 100 height 28
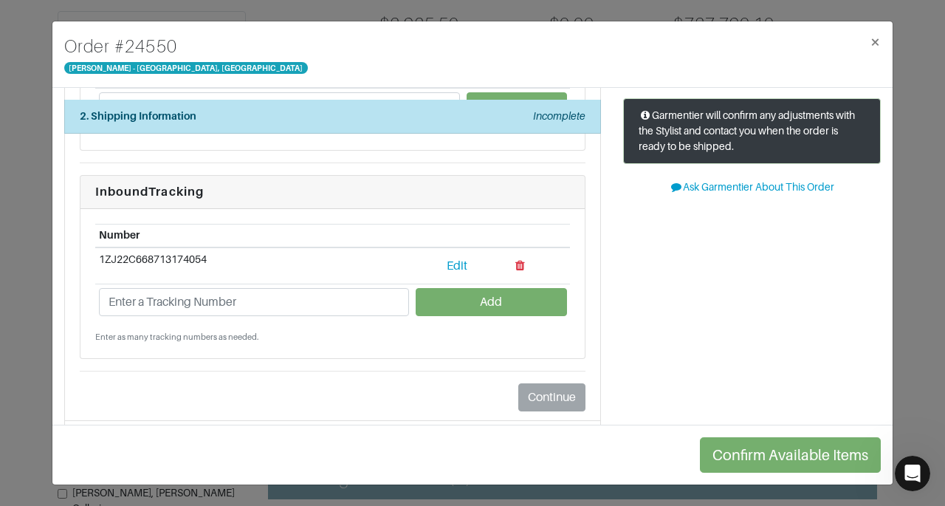
click at [880, 249] on div "Summary 8 items Shipping Information Lynette Neumann 15688 Locke Road Union Pie…" at bounding box center [752, 196] width 280 height 517
click at [881, 252] on div "1. Confirm Item Availability Complete Confirm Item Availability Total: $0.00 V0…" at bounding box center [472, 256] width 840 height 337
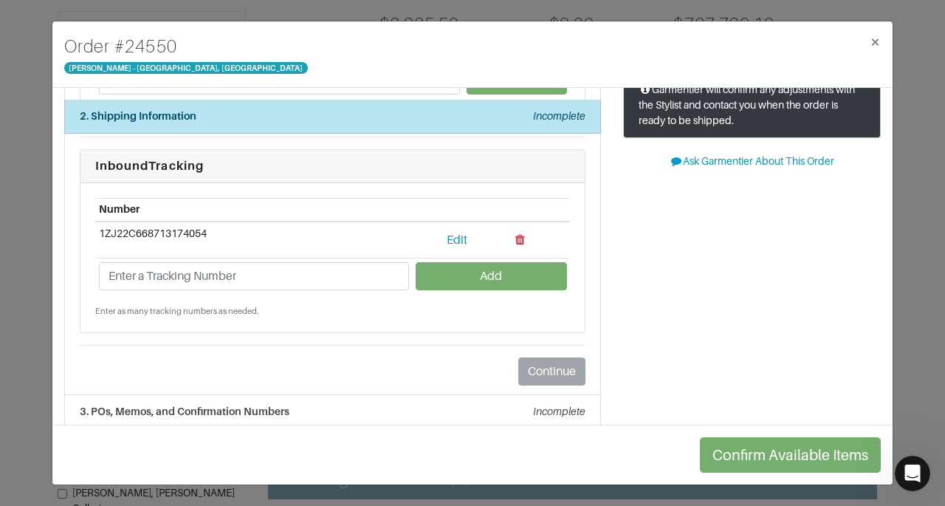
scroll to position [196, 0]
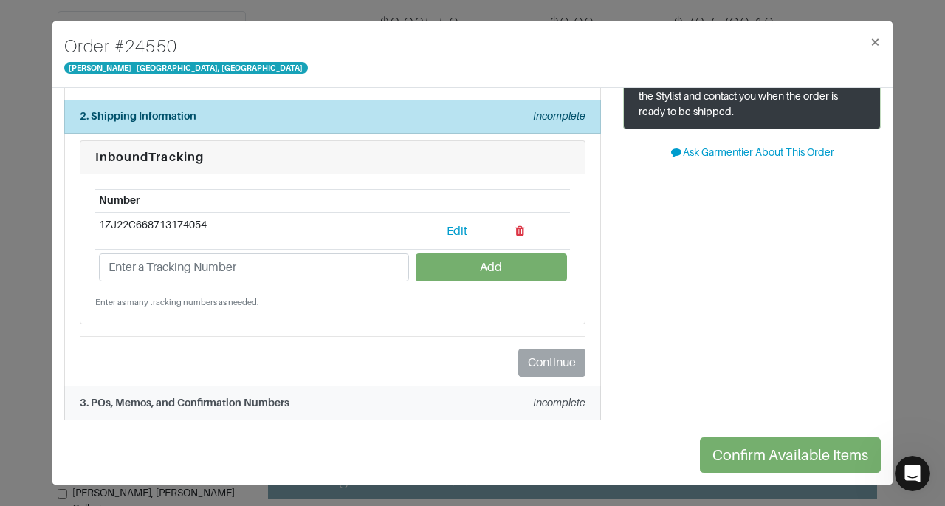
click at [415, 401] on div "3. POs, Memos, and Confirmation Numbers Incomplete" at bounding box center [333, 403] width 506 height 16
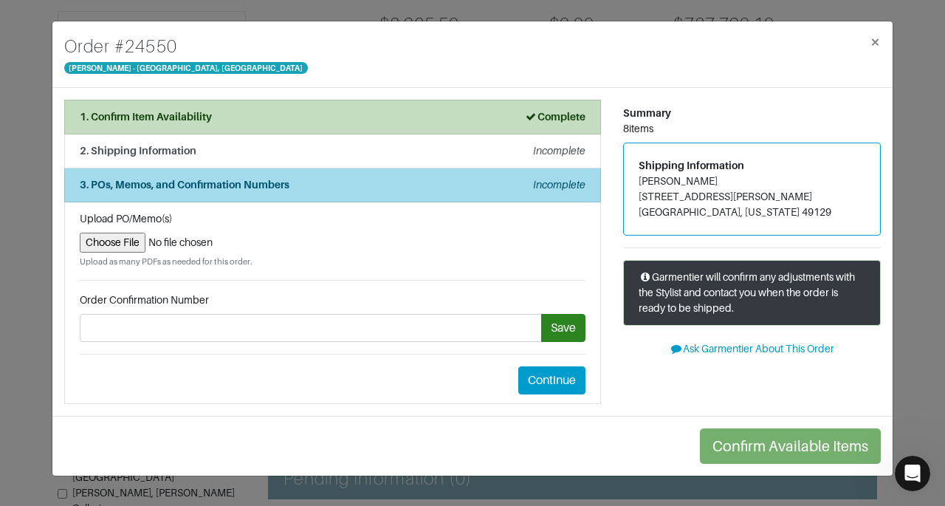
scroll to position [0, 0]
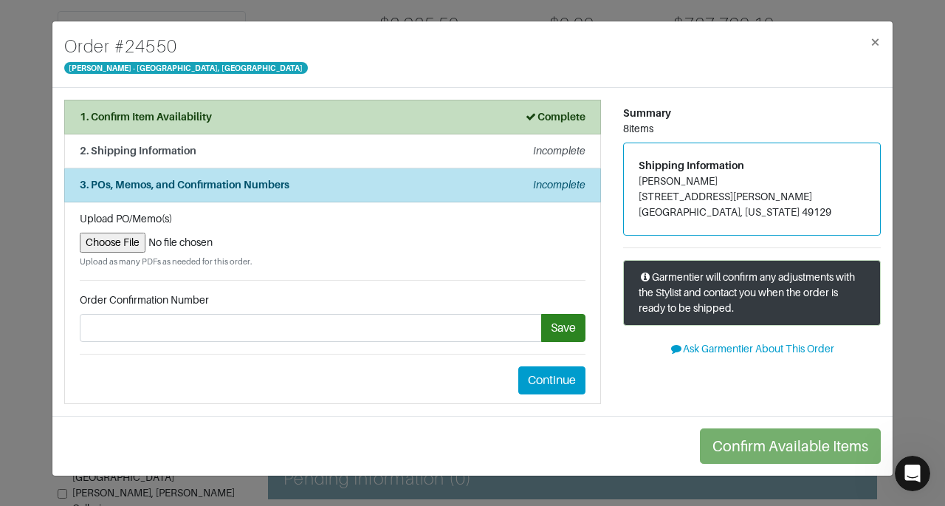
click at [107, 240] on input "file" at bounding box center [333, 243] width 506 height 20
type input "C:\fakepath\Garmentier Return Label Order 24550.png"
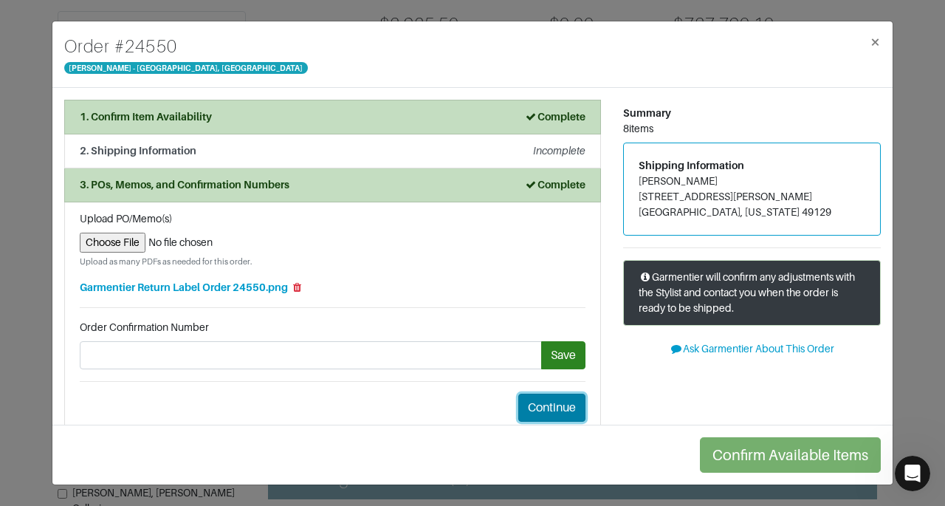
click at [542, 402] on button "Continue" at bounding box center [551, 408] width 67 height 28
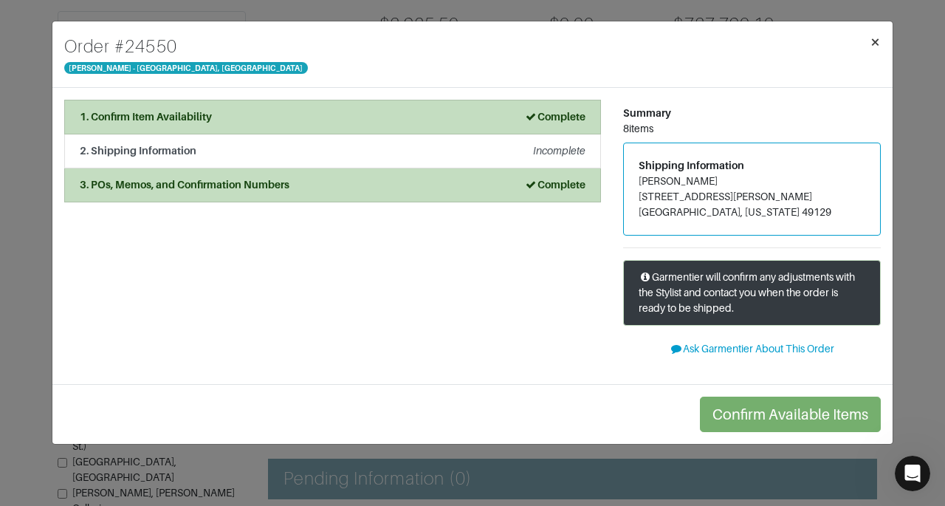
click at [871, 47] on span "×" at bounding box center [875, 42] width 11 height 20
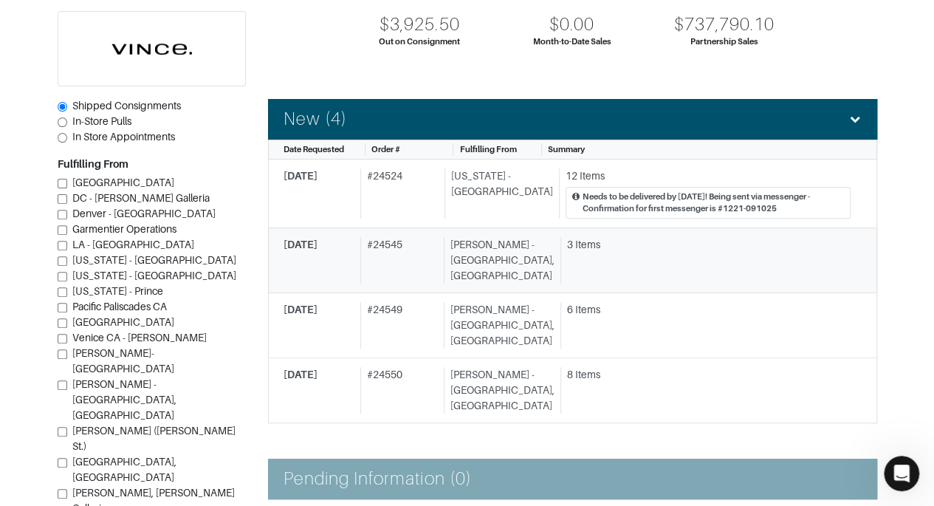
click at [628, 247] on div "3 Items" at bounding box center [709, 245] width 284 height 16
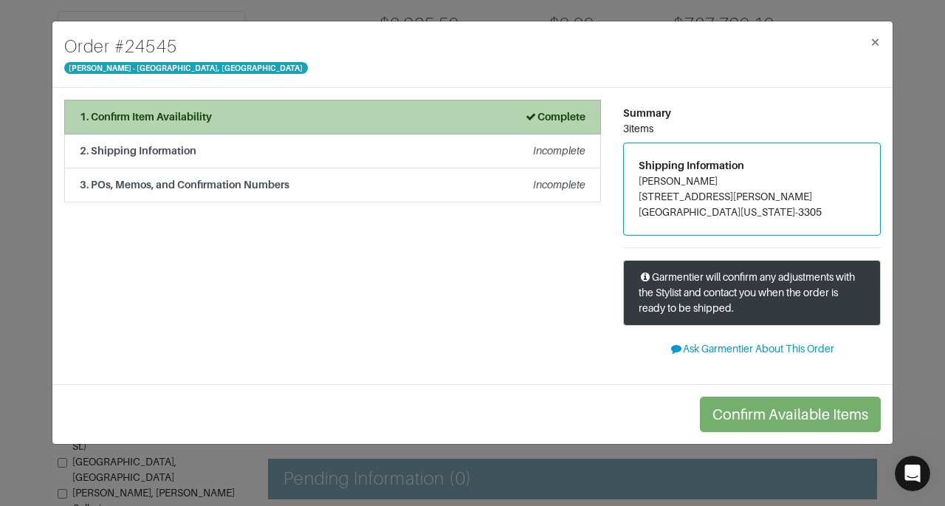
click at [468, 106] on li "1. Confirm Item Availability Complete" at bounding box center [332, 117] width 537 height 35
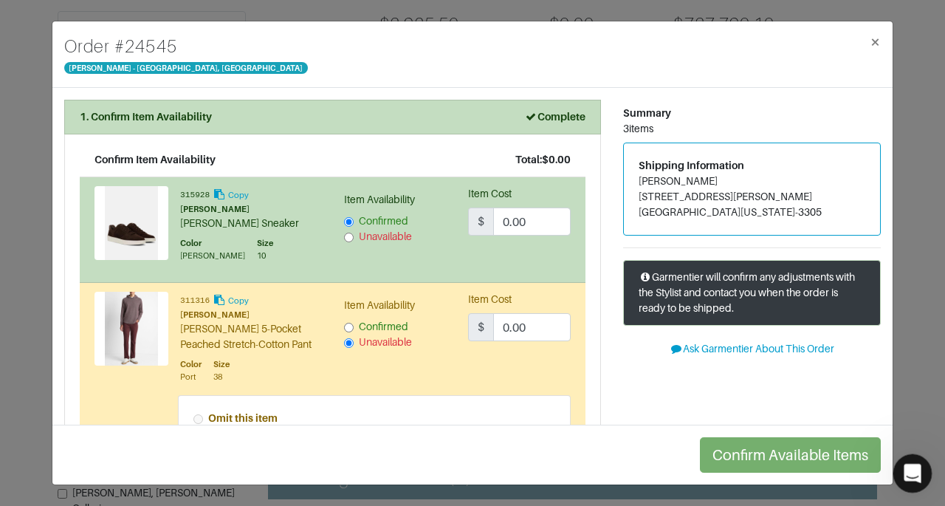
click at [901, 470] on icon "Open Intercom Messenger" at bounding box center [911, 471] width 24 height 24
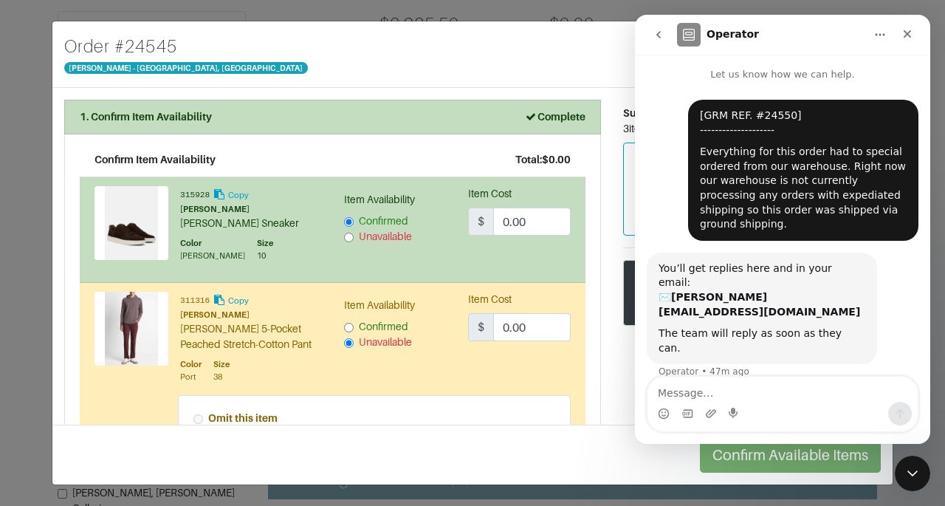
click at [648, 43] on button "go back" at bounding box center [659, 35] width 28 height 28
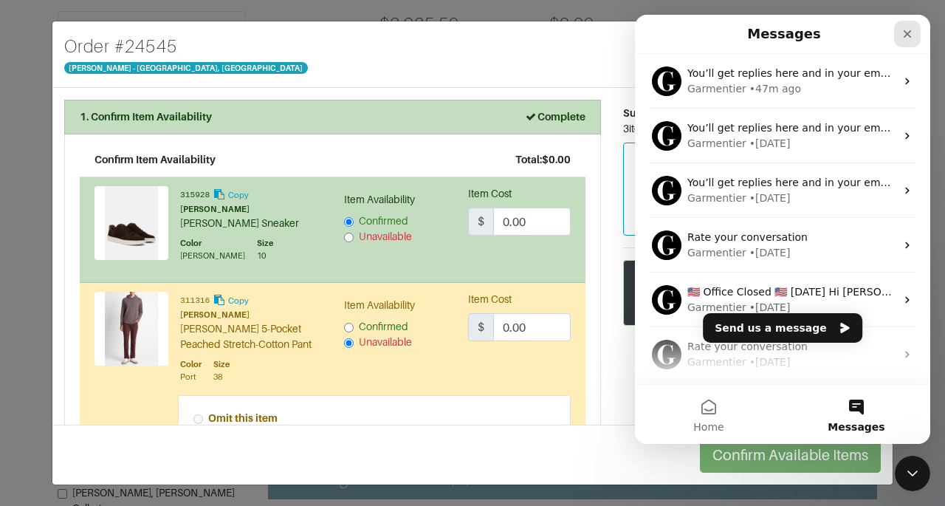
click at [897, 37] on div "Close" at bounding box center [907, 34] width 27 height 27
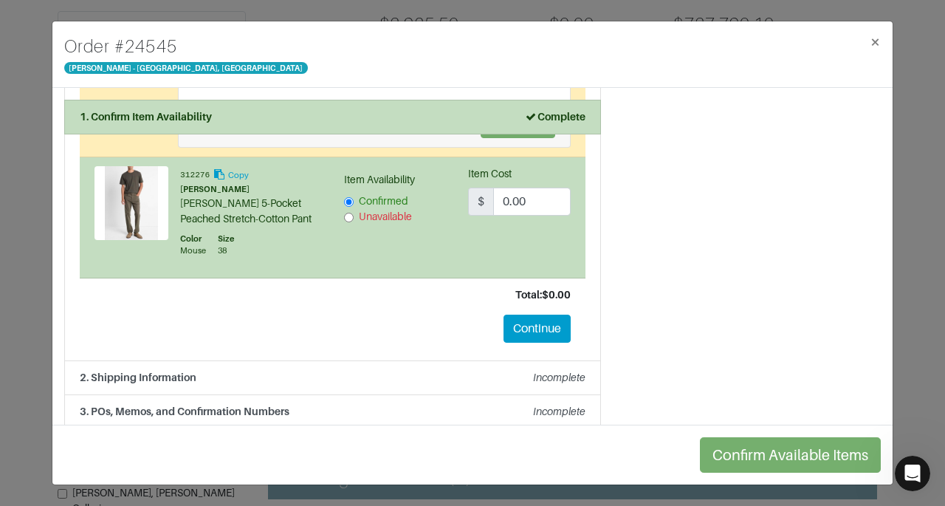
scroll to position [399, 0]
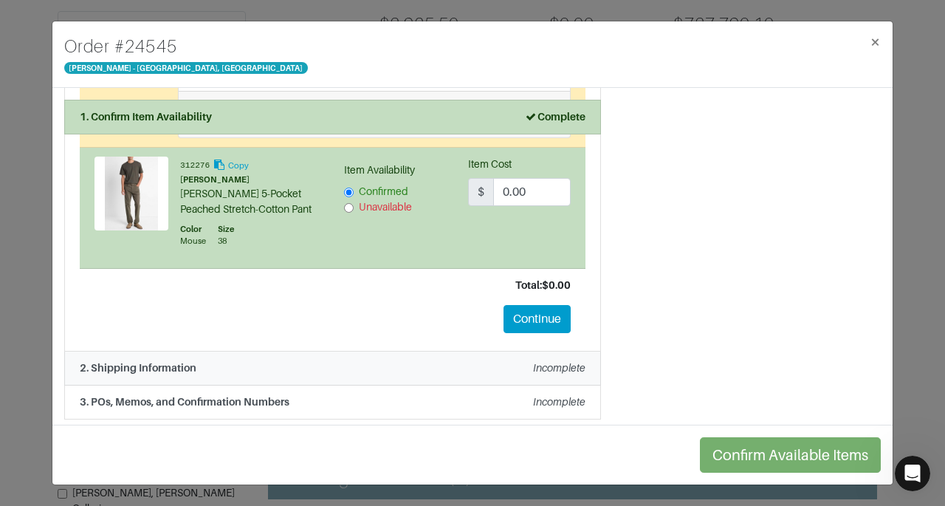
click at [331, 363] on div "2. Shipping Information Incomplete" at bounding box center [333, 368] width 506 height 16
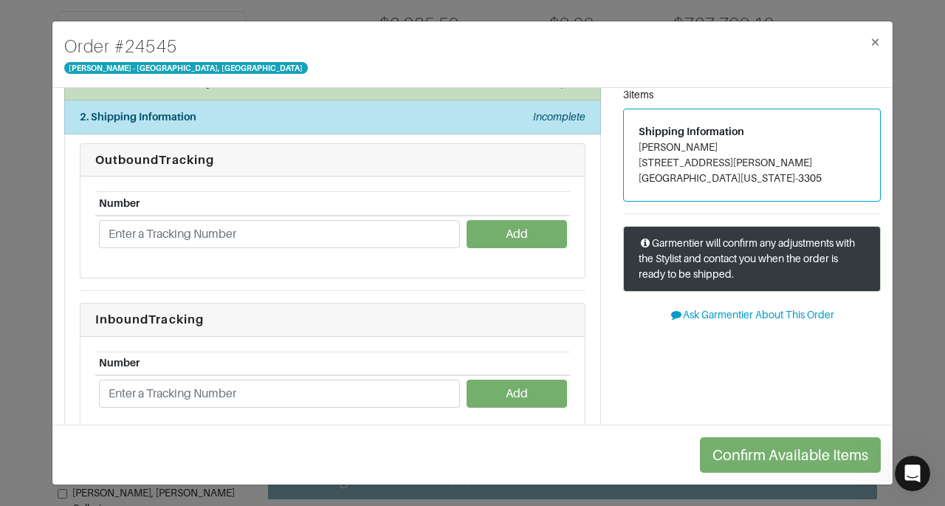
scroll to position [30, 0]
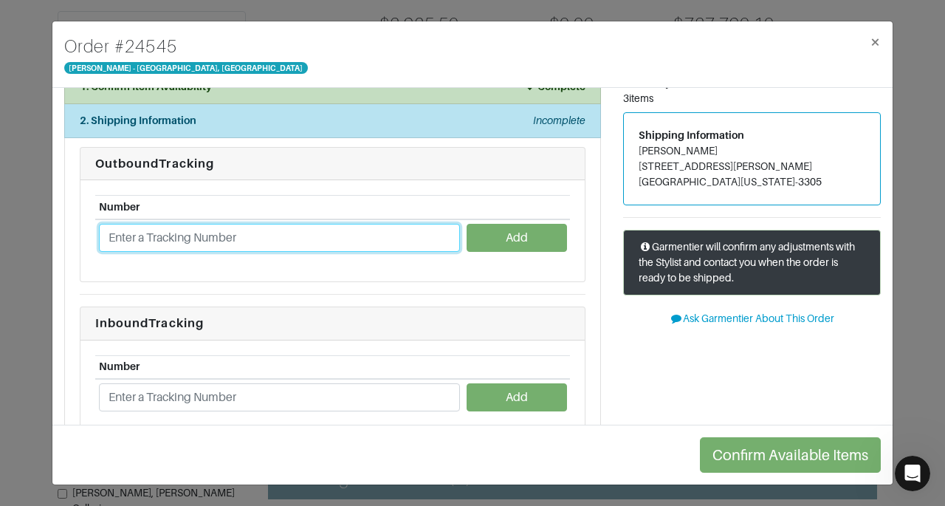
click at [277, 233] on input "text" at bounding box center [279, 238] width 361 height 28
type input "1ZJ22C660224310160"
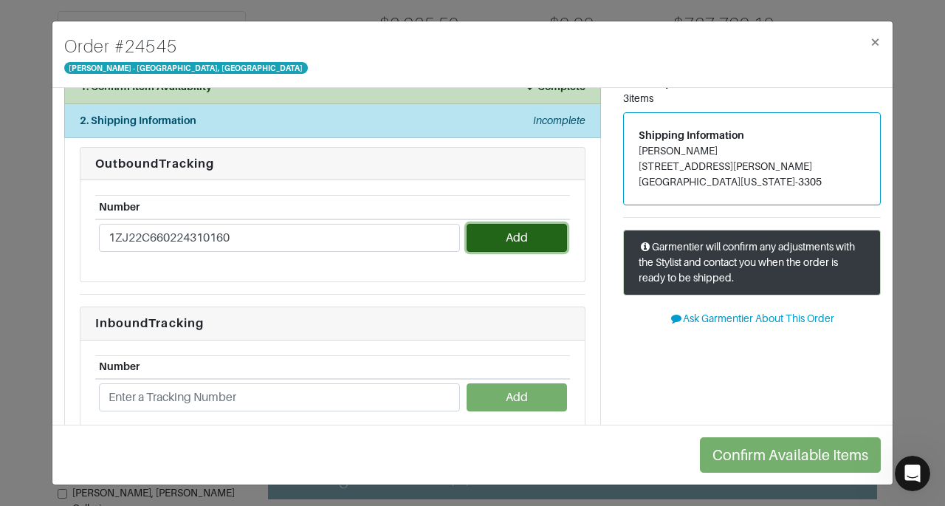
click at [502, 239] on button "Add" at bounding box center [517, 238] width 100 height 28
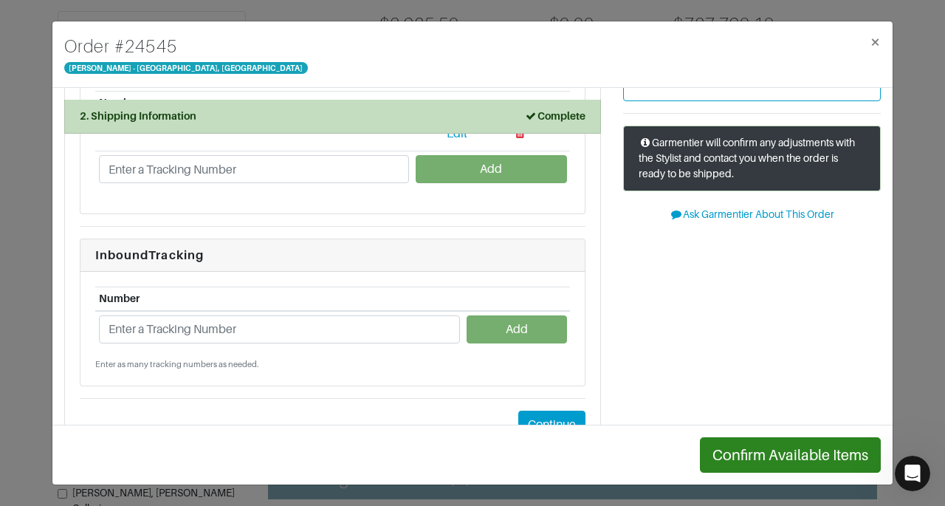
scroll to position [137, 0]
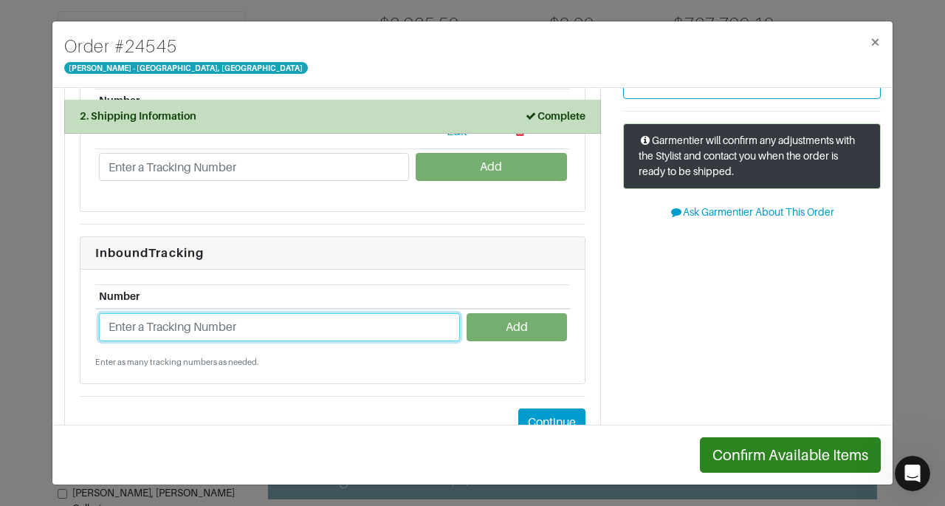
click at [210, 334] on input "text" at bounding box center [279, 327] width 361 height 28
type input "1ZJ22C668722920775"
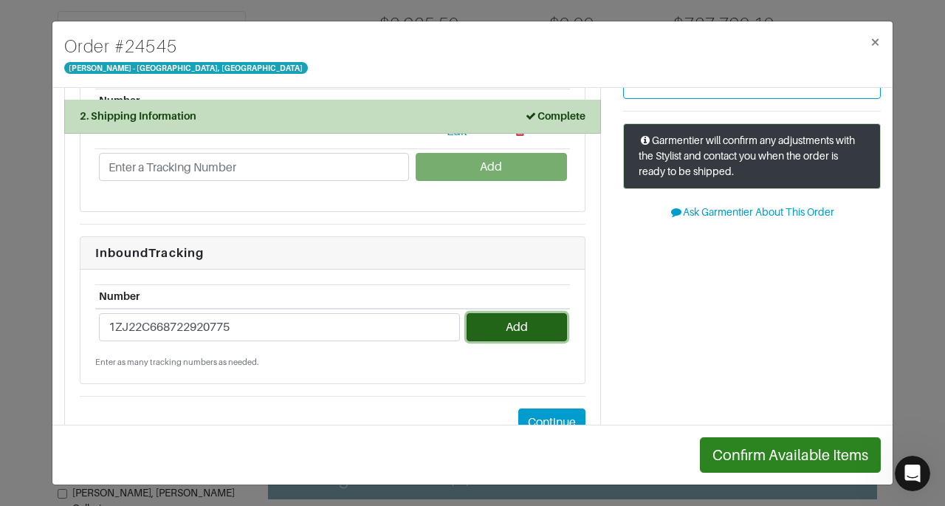
click at [504, 318] on button "Add" at bounding box center [517, 327] width 100 height 28
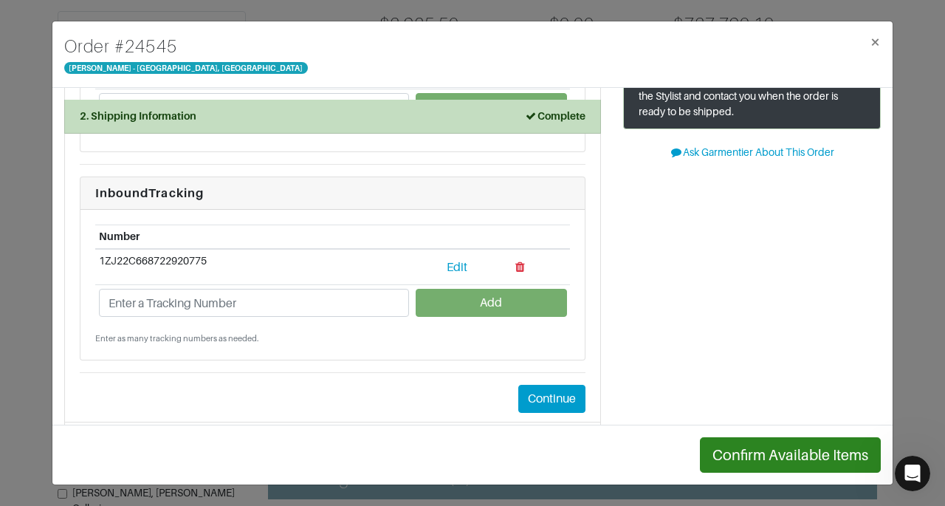
scroll to position [232, 0]
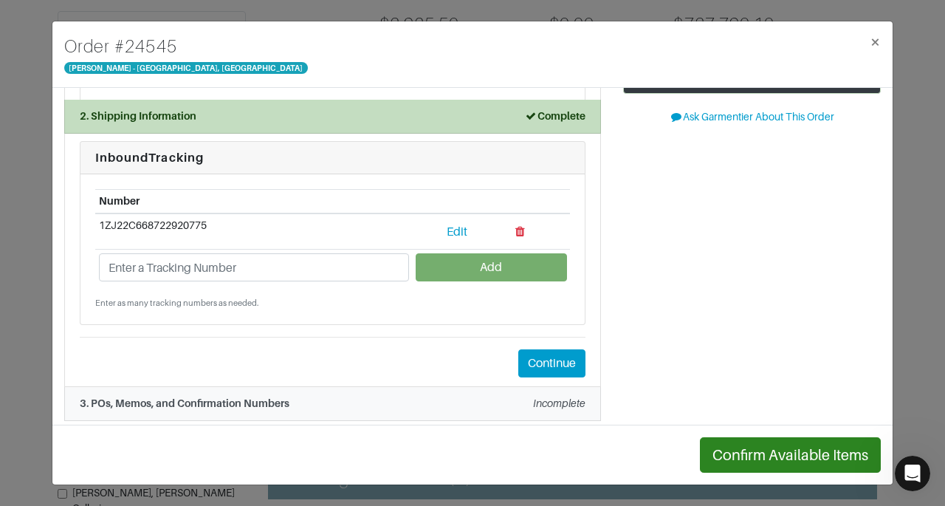
click at [541, 387] on li "3. POs, Memos, and Confirmation Numbers Incomplete" at bounding box center [332, 404] width 537 height 34
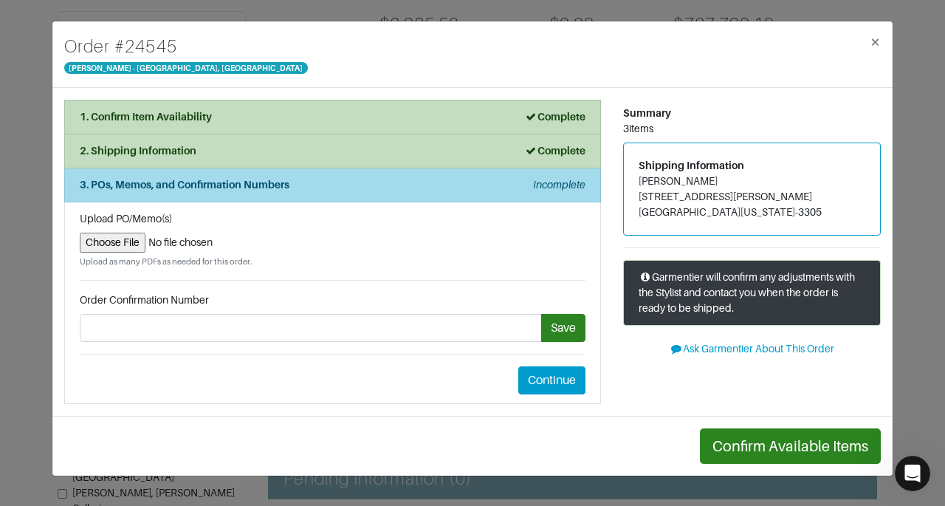
scroll to position [0, 0]
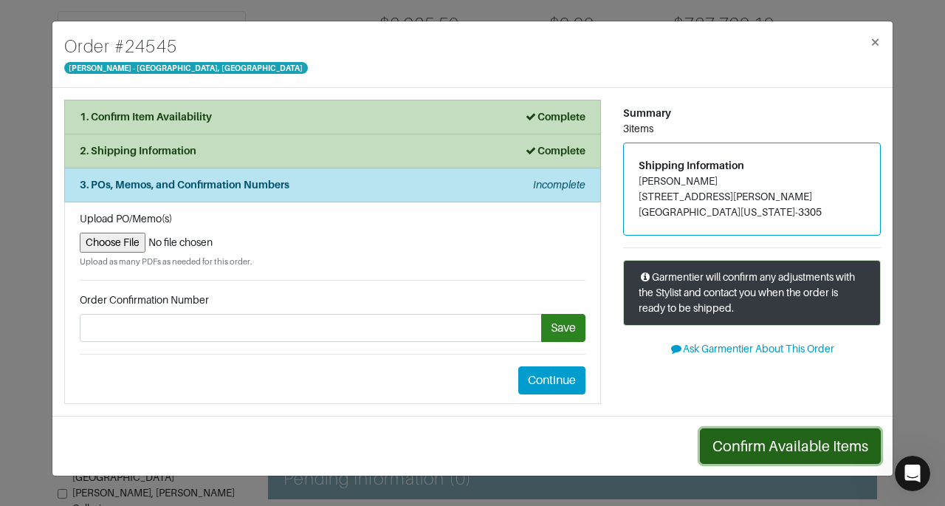
click at [768, 442] on button "Confirm Available Items" at bounding box center [790, 445] width 181 height 35
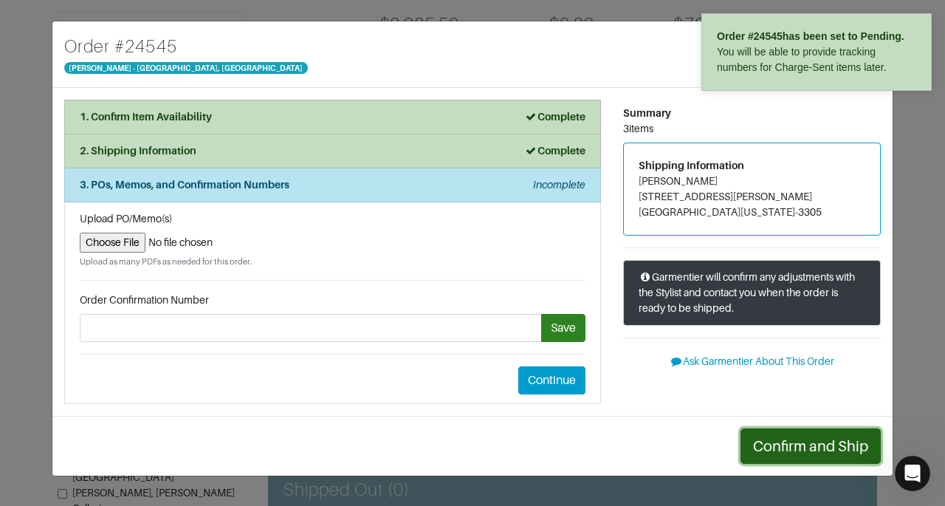
click at [771, 447] on button "Confirm and Ship" at bounding box center [811, 445] width 140 height 35
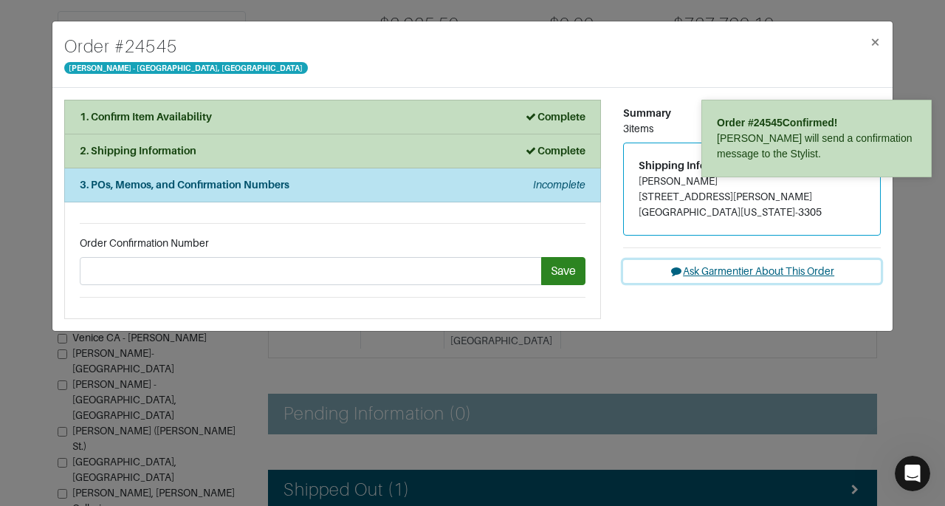
click at [706, 276] on button "Ask Garmentier About This Order" at bounding box center [752, 271] width 258 height 23
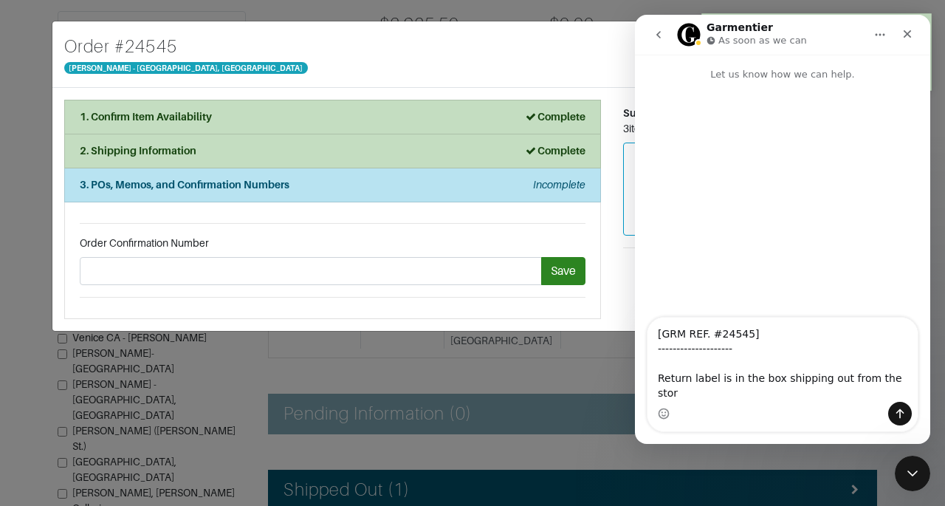
type textarea "[GRM REF. #24545] -------------------- Return label is in the box shipping out …"
